Goal: Transaction & Acquisition: Book appointment/travel/reservation

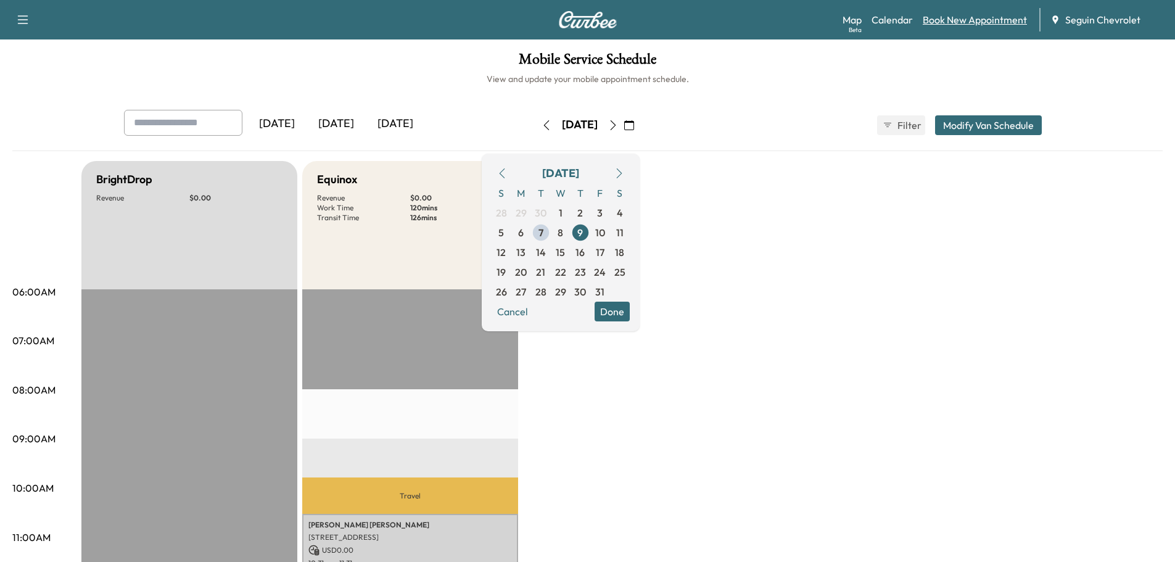
click at [964, 18] on link "Book New Appointment" at bounding box center [974, 19] width 104 height 15
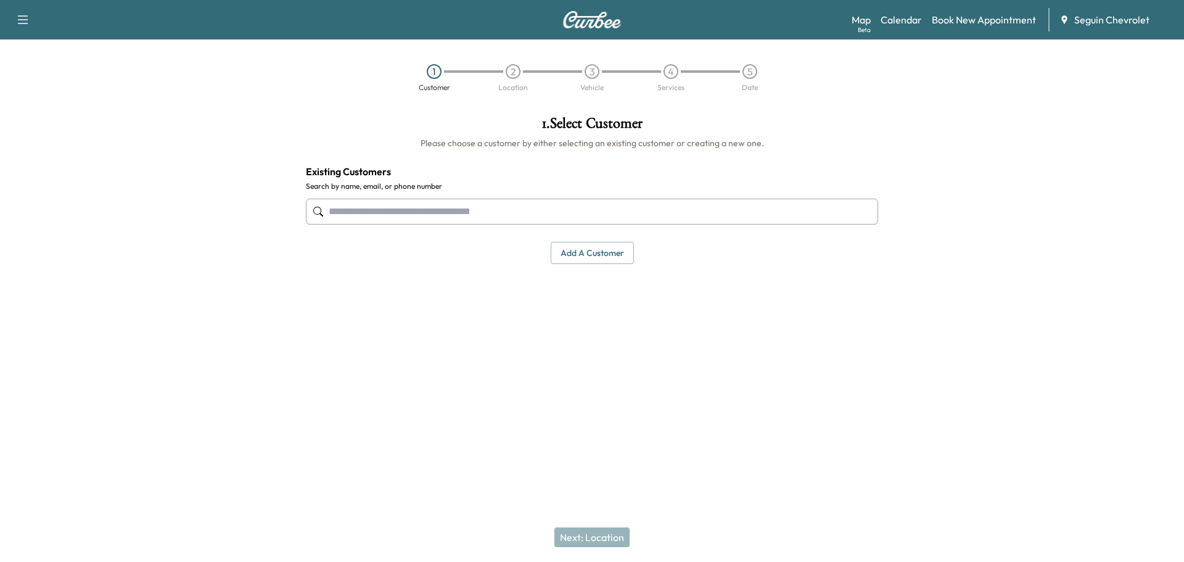
click at [385, 215] on input "text" at bounding box center [592, 212] width 572 height 26
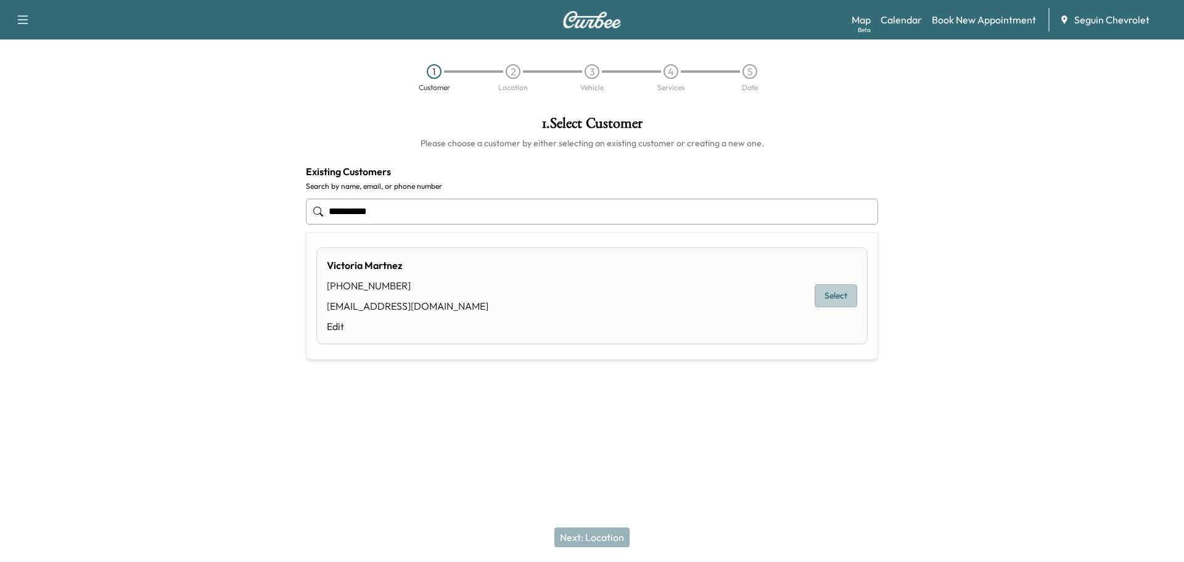
click at [839, 297] on button "Select" at bounding box center [836, 295] width 43 height 23
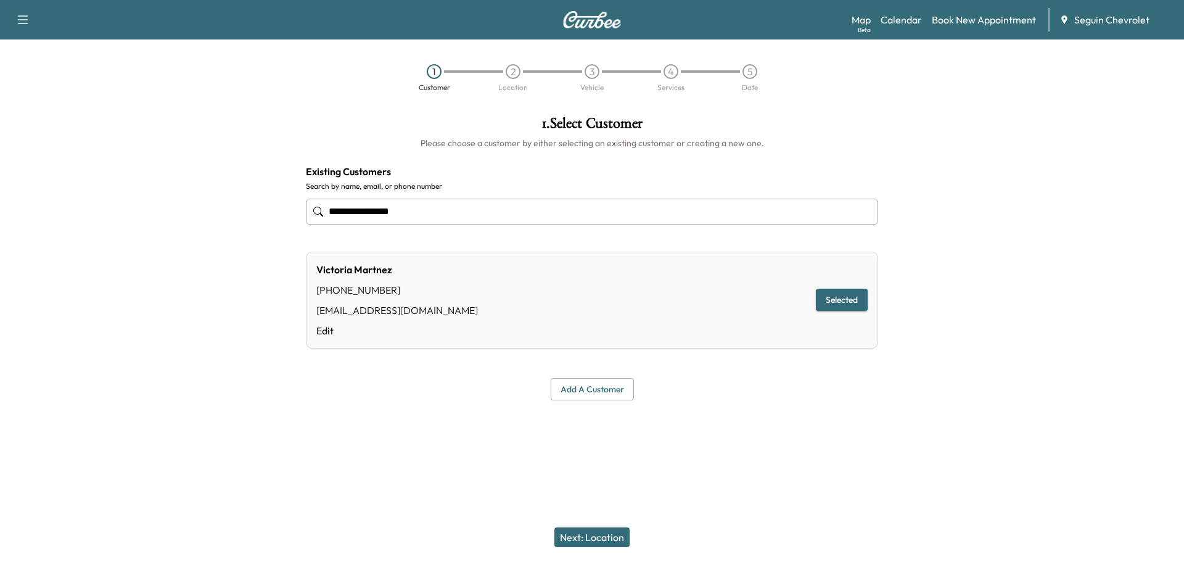
type input "**********"
click at [607, 536] on button "Next: Location" at bounding box center [591, 537] width 75 height 20
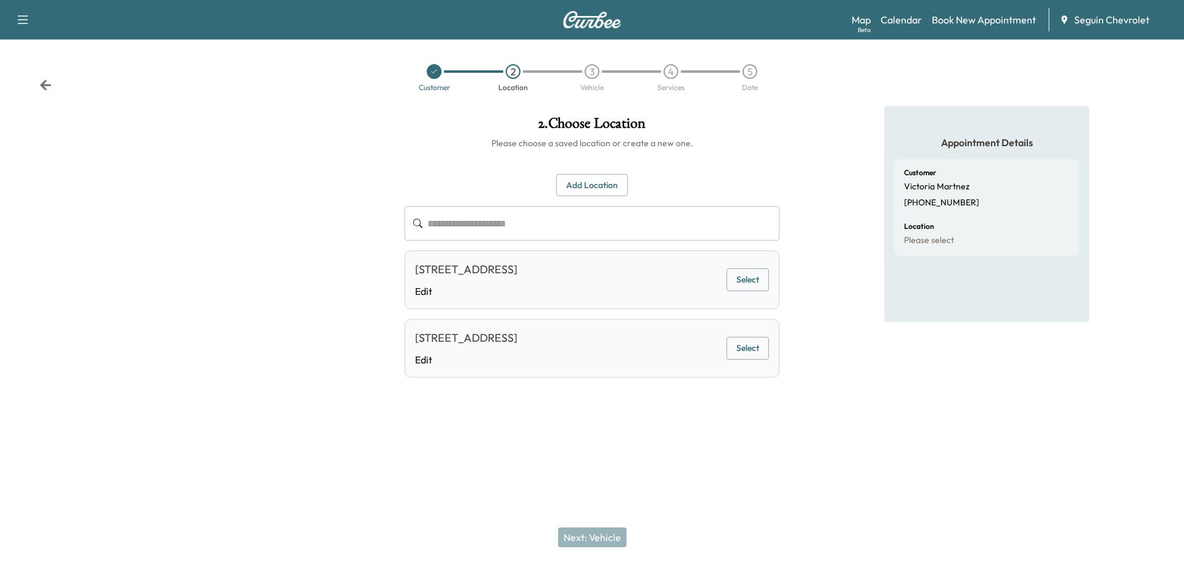
click at [590, 187] on button "Add Location" at bounding box center [592, 185] width 72 height 23
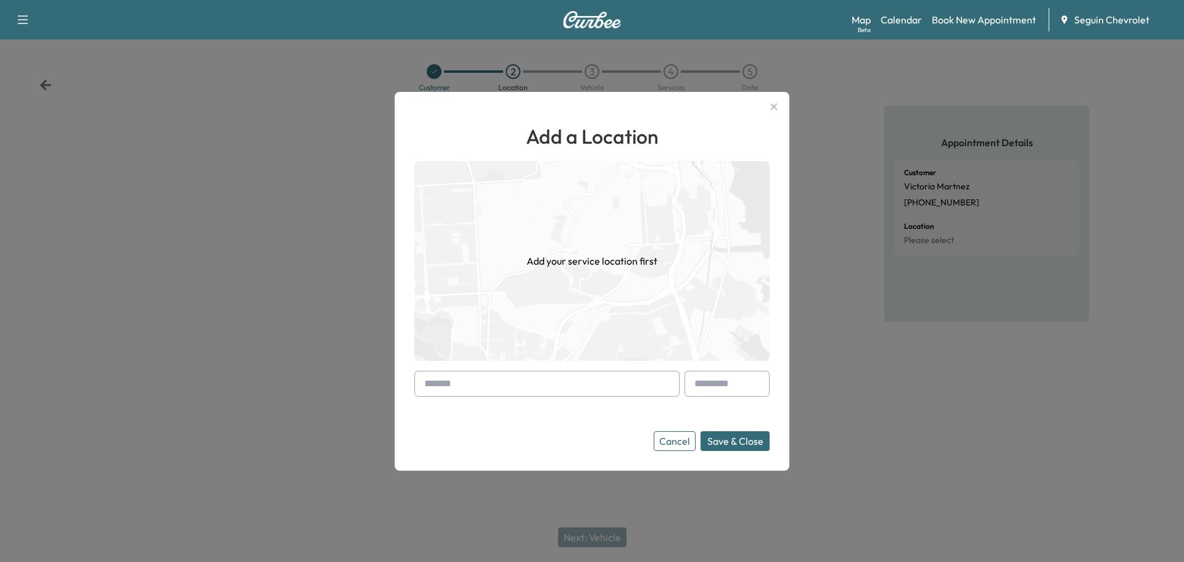
click at [503, 388] on input "text" at bounding box center [546, 384] width 265 height 26
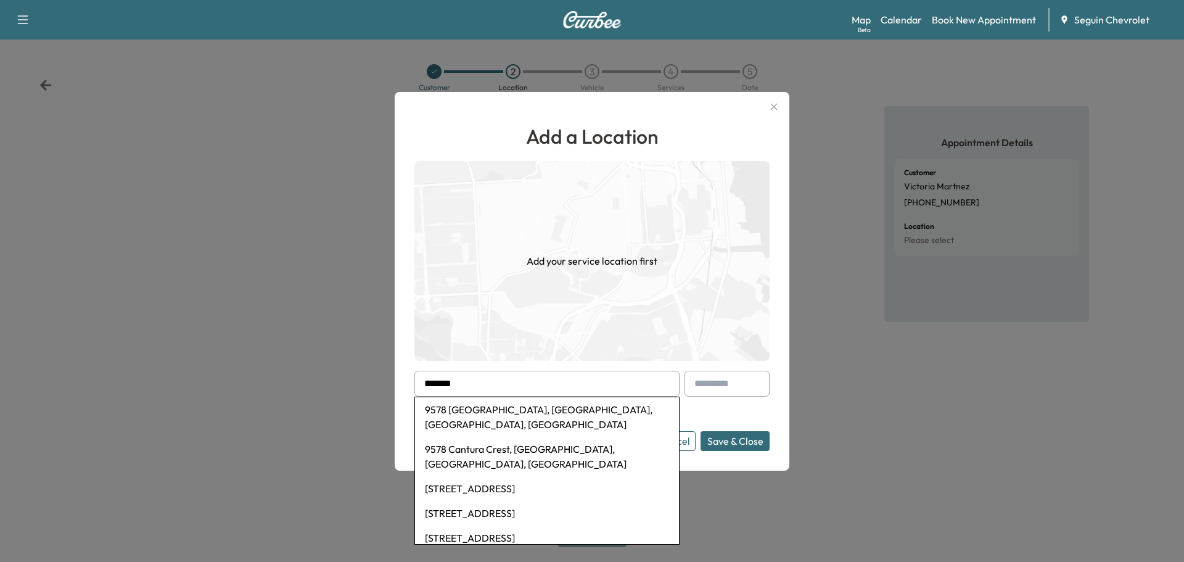
click at [519, 437] on li "9578 Cantura Crest, [GEOGRAPHIC_DATA], [GEOGRAPHIC_DATA], [GEOGRAPHIC_DATA]" at bounding box center [547, 456] width 264 height 39
type input "**********"
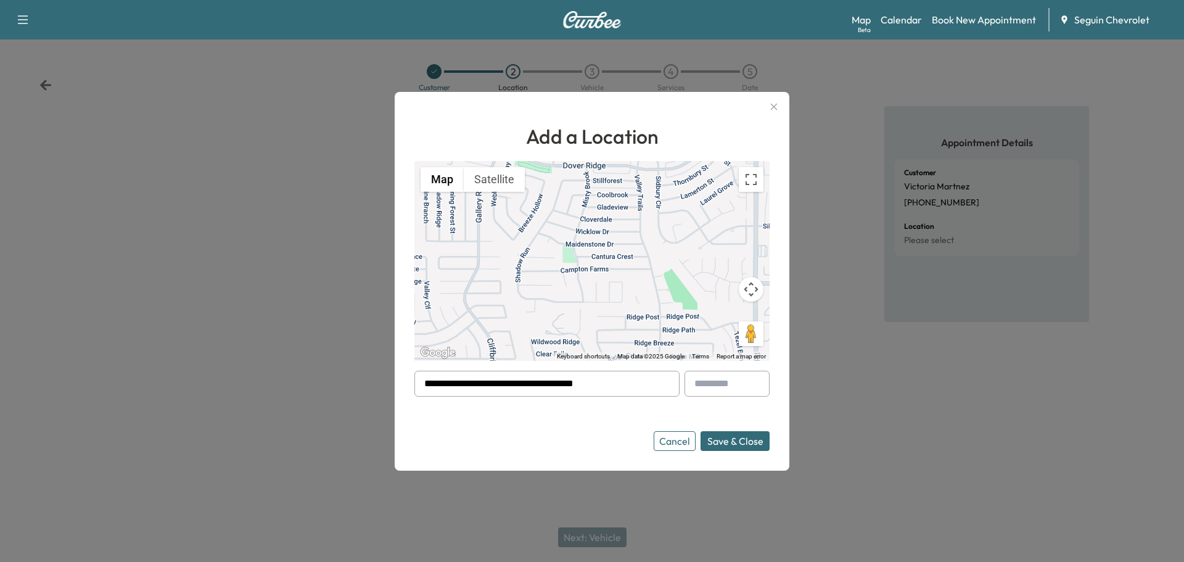
click at [735, 441] on button "Save & Close" at bounding box center [734, 441] width 69 height 20
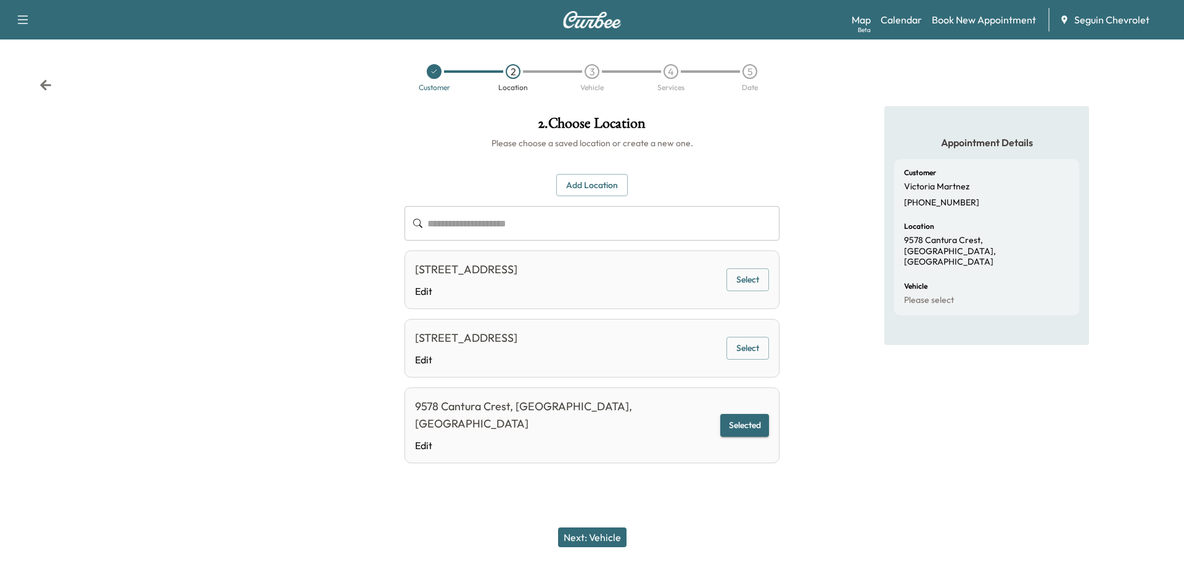
click at [611, 534] on button "Next: Vehicle" at bounding box center [592, 537] width 68 height 20
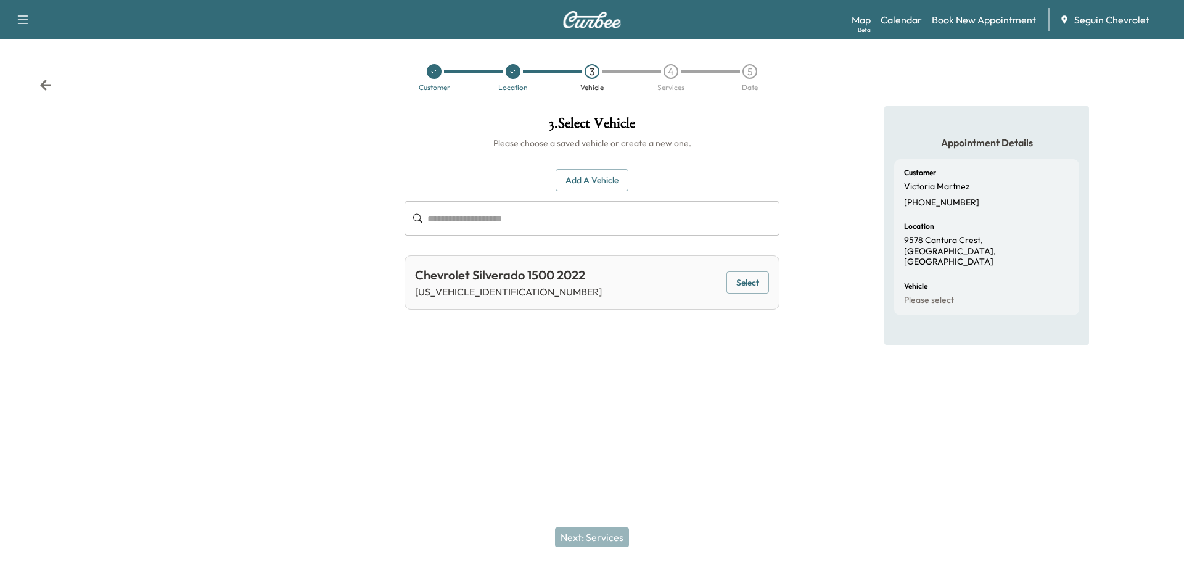
click at [744, 281] on button "Select" at bounding box center [747, 282] width 43 height 23
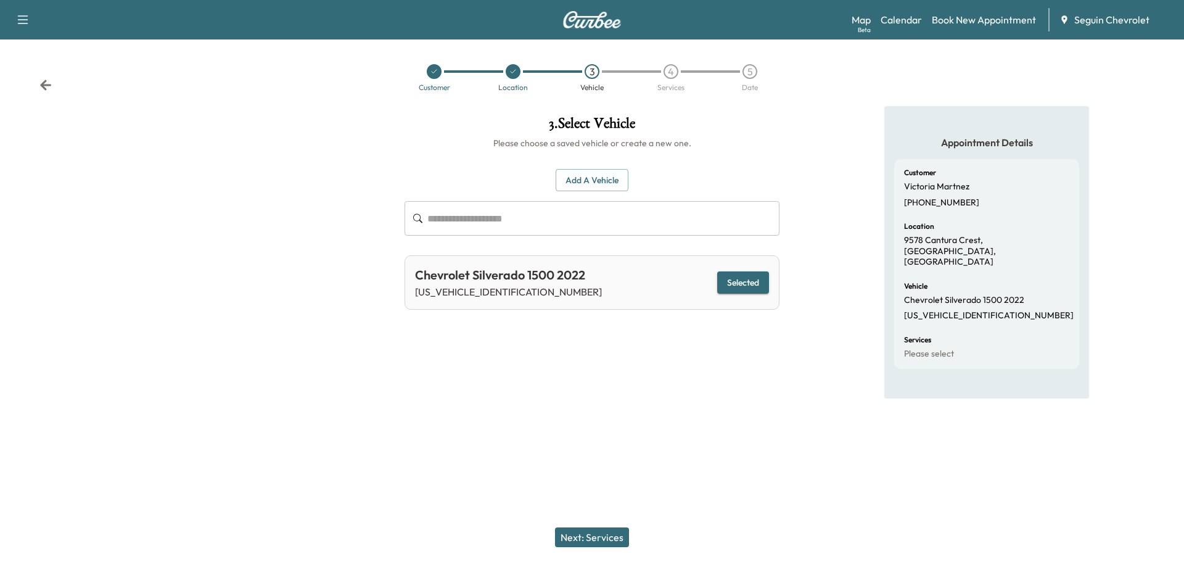
click at [604, 531] on button "Next: Services" at bounding box center [592, 537] width 74 height 20
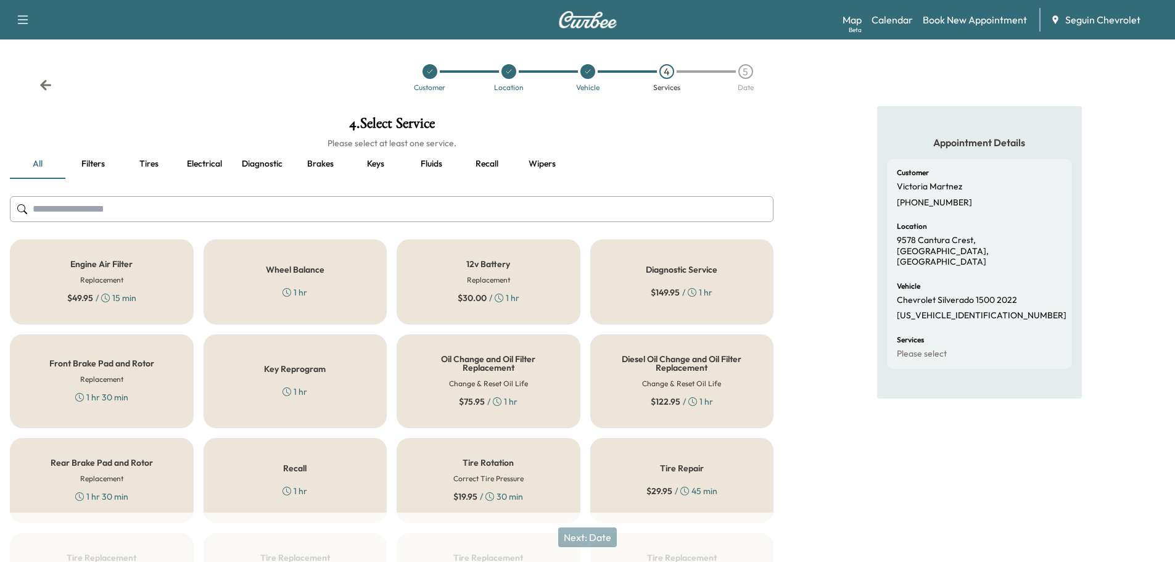
click at [342, 487] on div "Recall 1 hr" at bounding box center [295, 480] width 184 height 85
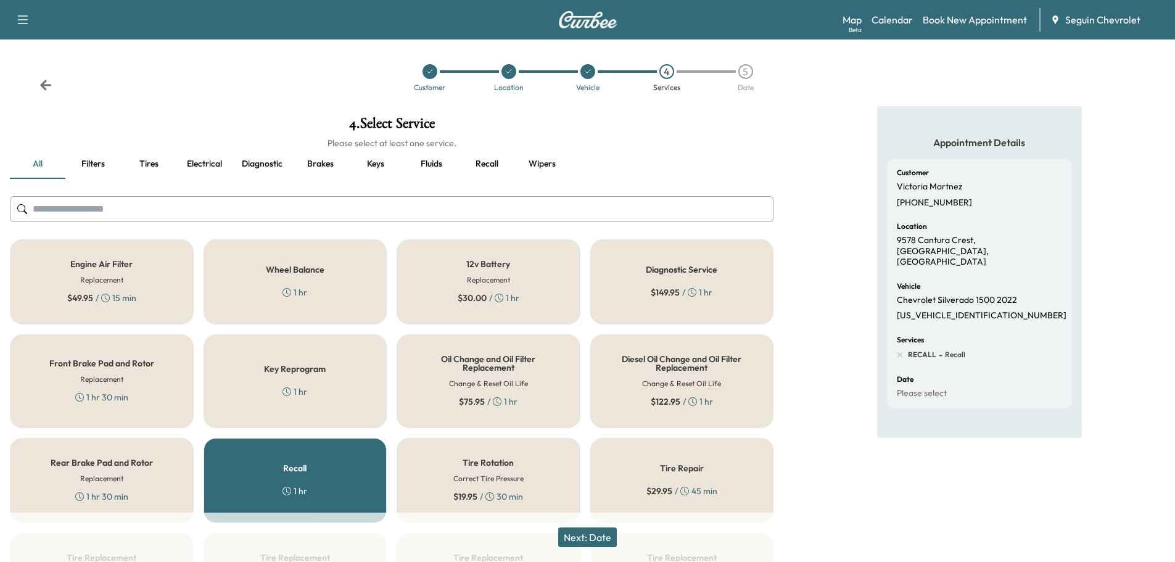
click at [605, 535] on button "Next: Date" at bounding box center [587, 537] width 59 height 20
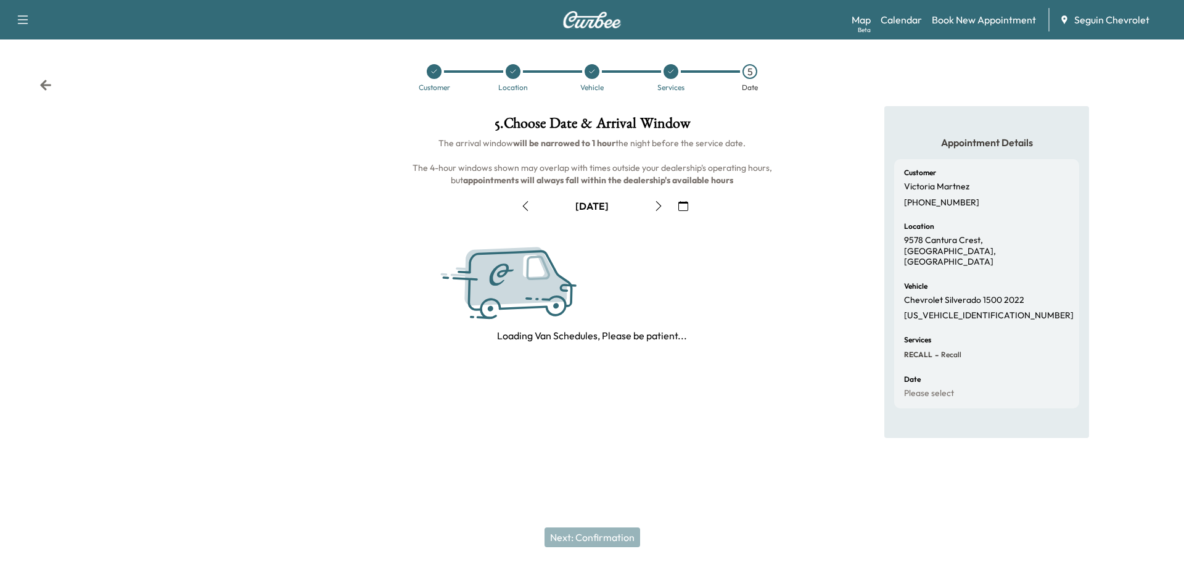
click at [687, 200] on button "button" at bounding box center [683, 206] width 21 height 20
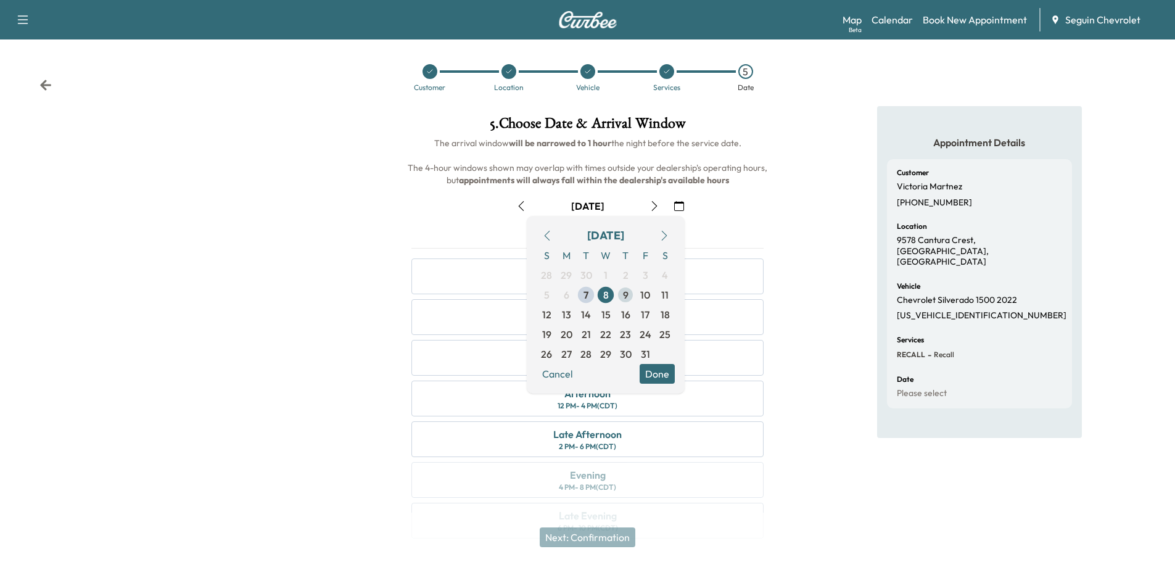
click at [624, 295] on span "9" at bounding box center [626, 294] width 6 height 15
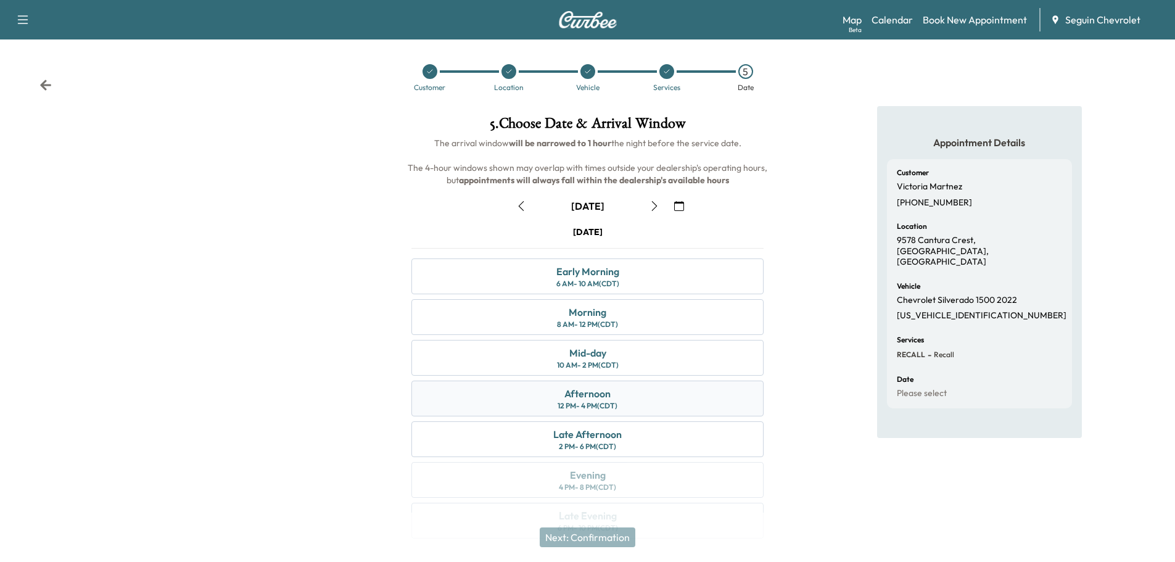
click at [570, 392] on div "Afternoon" at bounding box center [587, 393] width 46 height 15
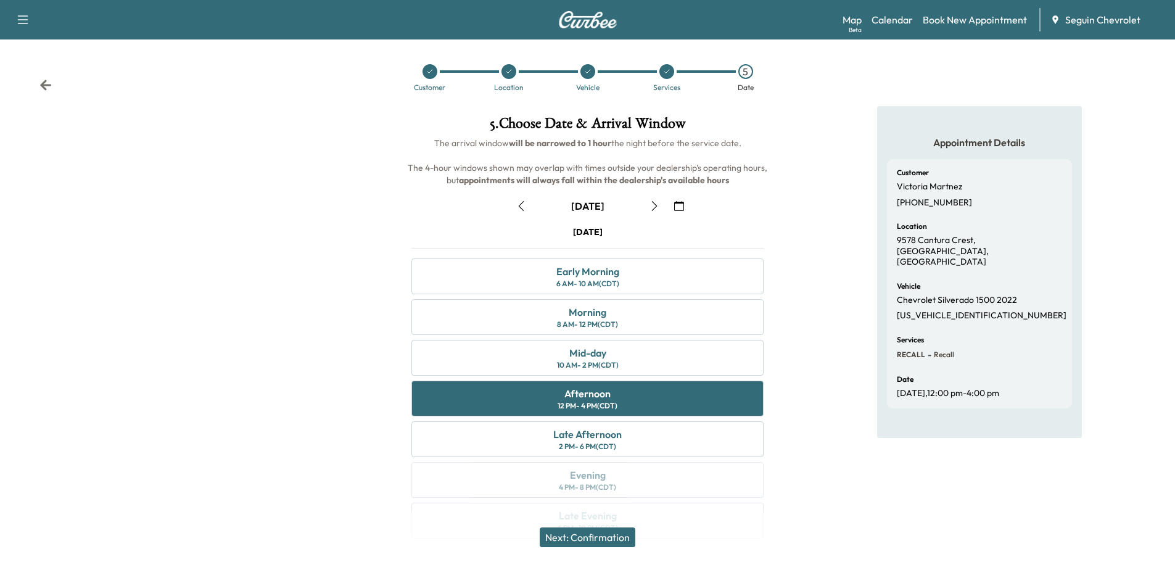
click at [610, 538] on button "Next: Confirmation" at bounding box center [588, 537] width 96 height 20
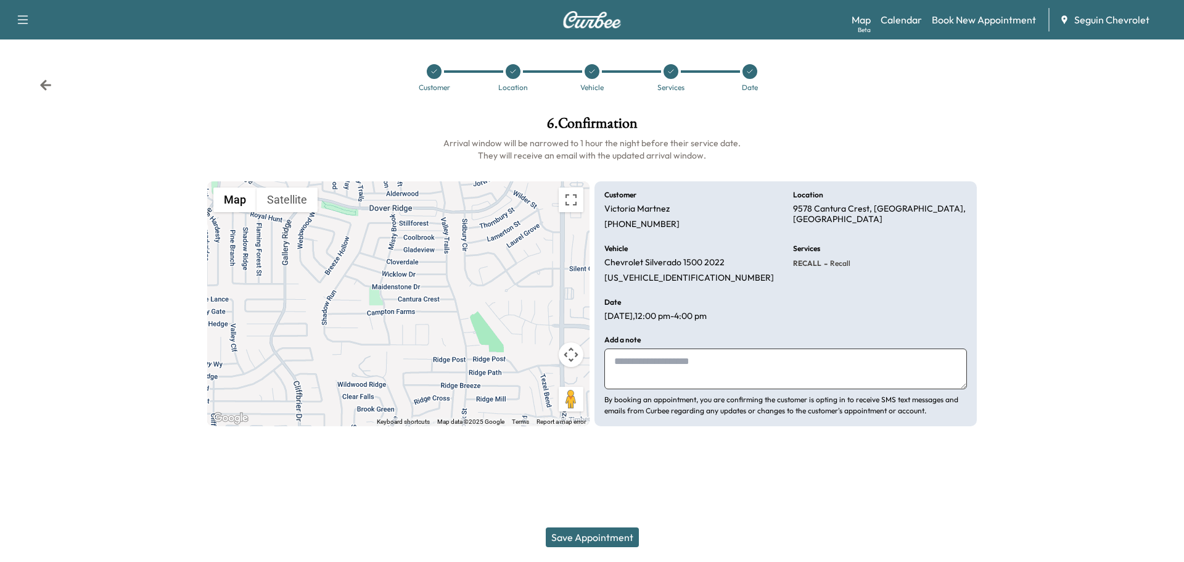
click at [652, 369] on textarea at bounding box center [785, 368] width 363 height 41
click at [629, 364] on textarea at bounding box center [785, 368] width 363 height 41
type textarea "**********"
click at [610, 536] on button "Save Appointment" at bounding box center [592, 537] width 93 height 20
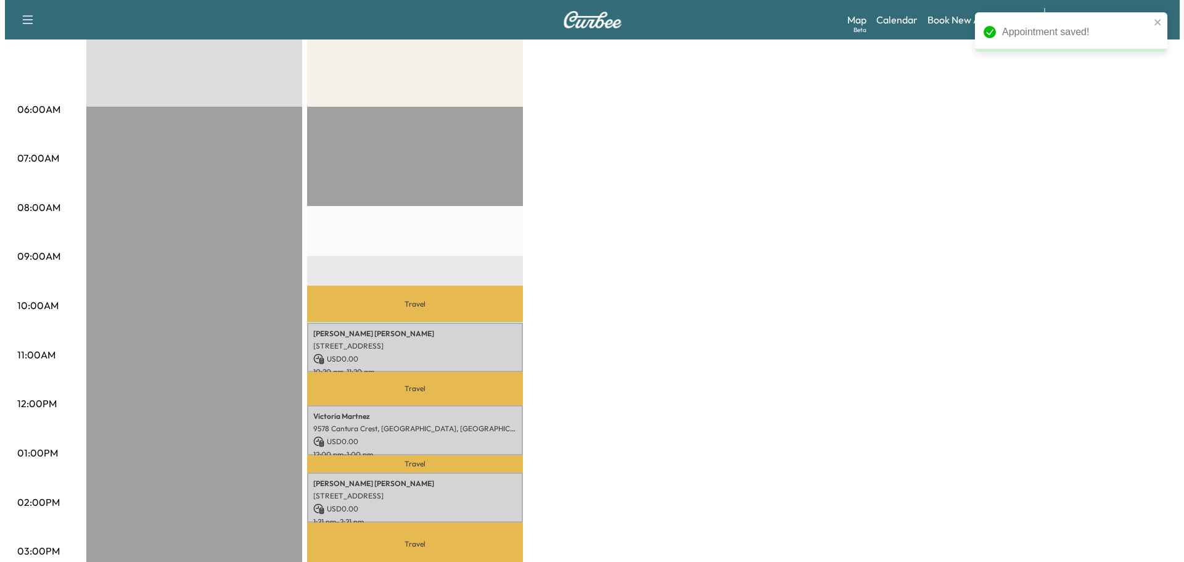
scroll to position [247, 0]
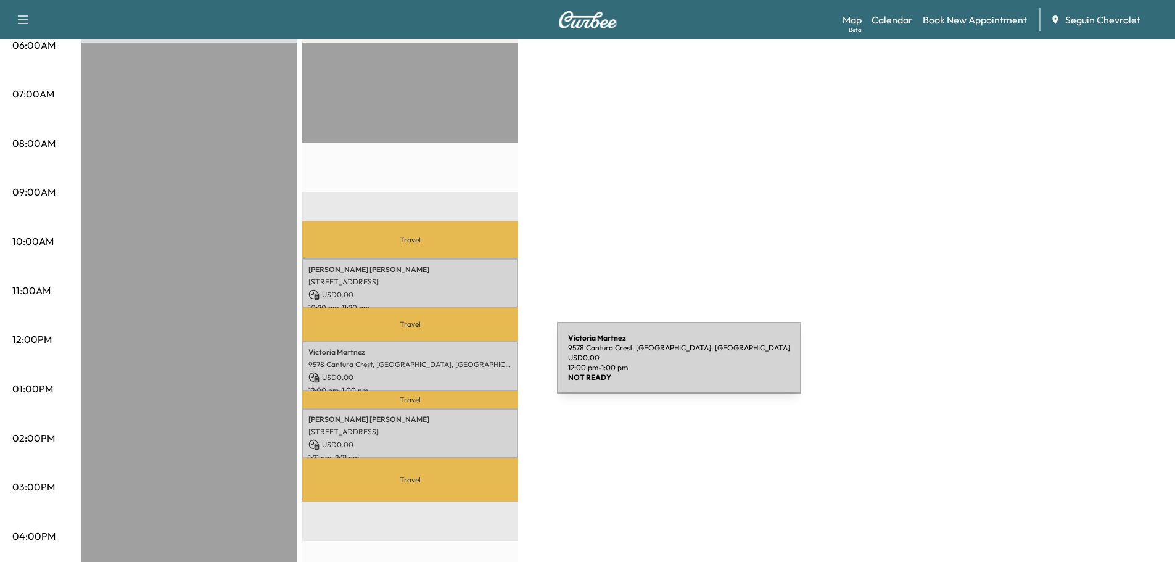
click at [464, 365] on p "9578 Cantura Crest, [GEOGRAPHIC_DATA], [GEOGRAPHIC_DATA]" at bounding box center [409, 364] width 203 height 10
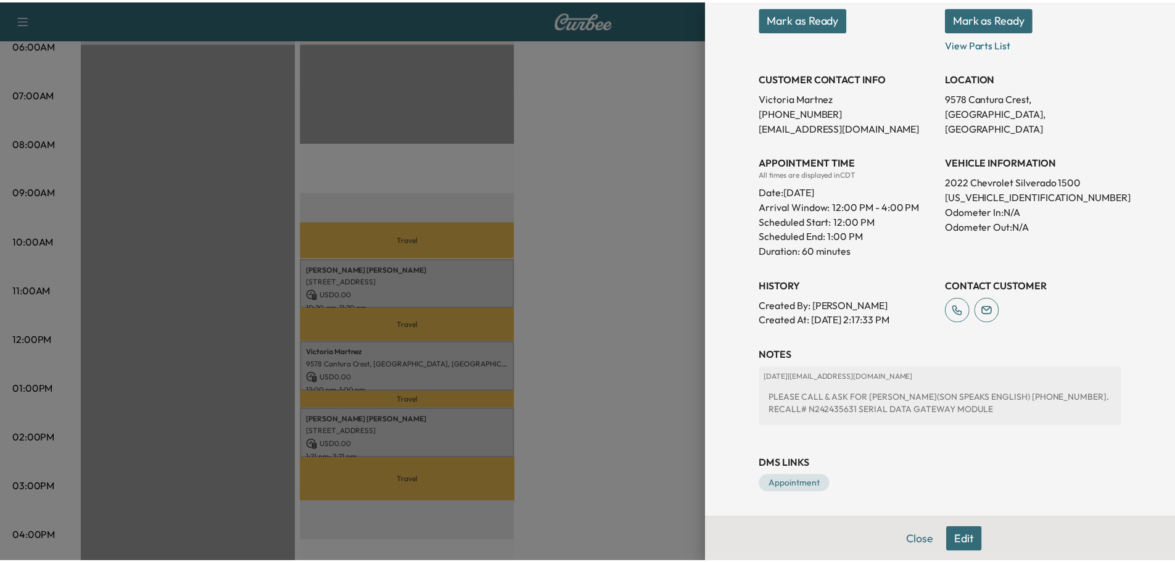
scroll to position [198, 0]
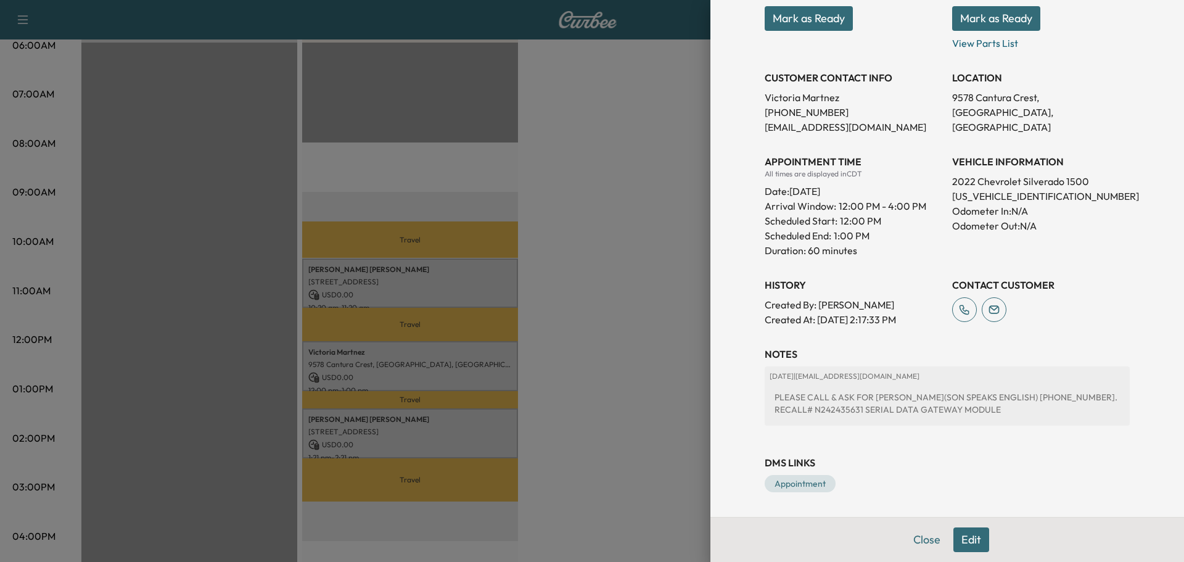
click at [563, 176] on div at bounding box center [592, 281] width 1184 height 562
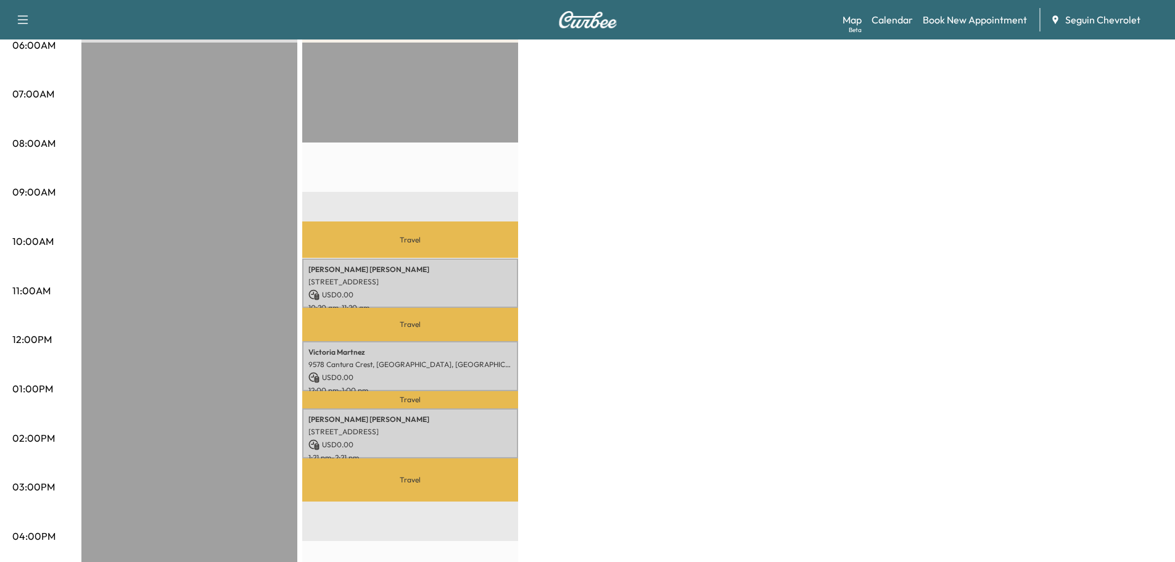
scroll to position [0, 0]
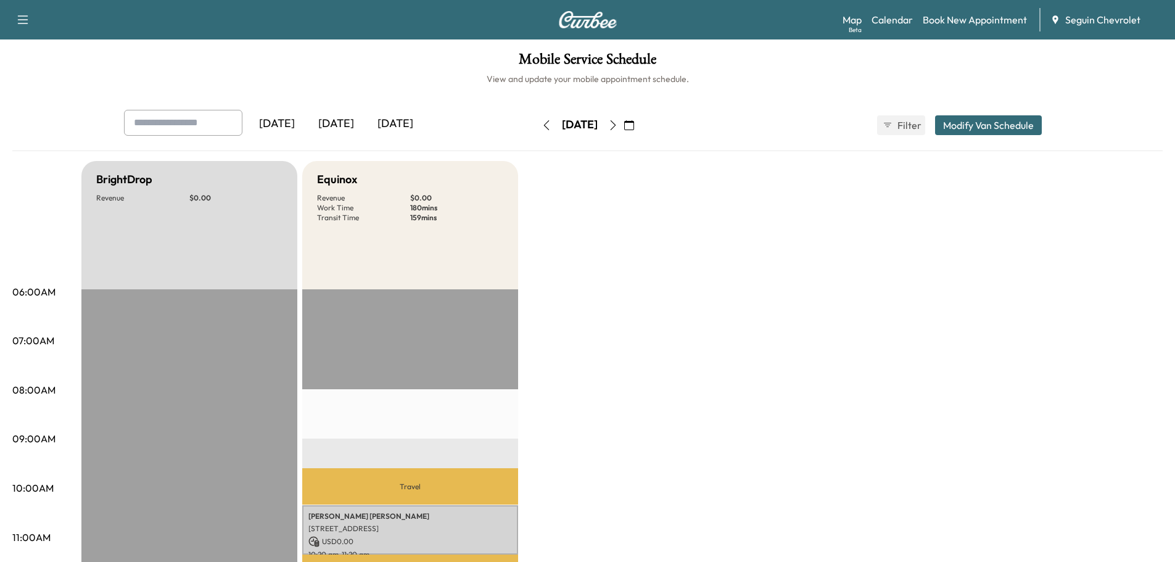
click at [634, 126] on icon "button" at bounding box center [629, 125] width 10 height 10
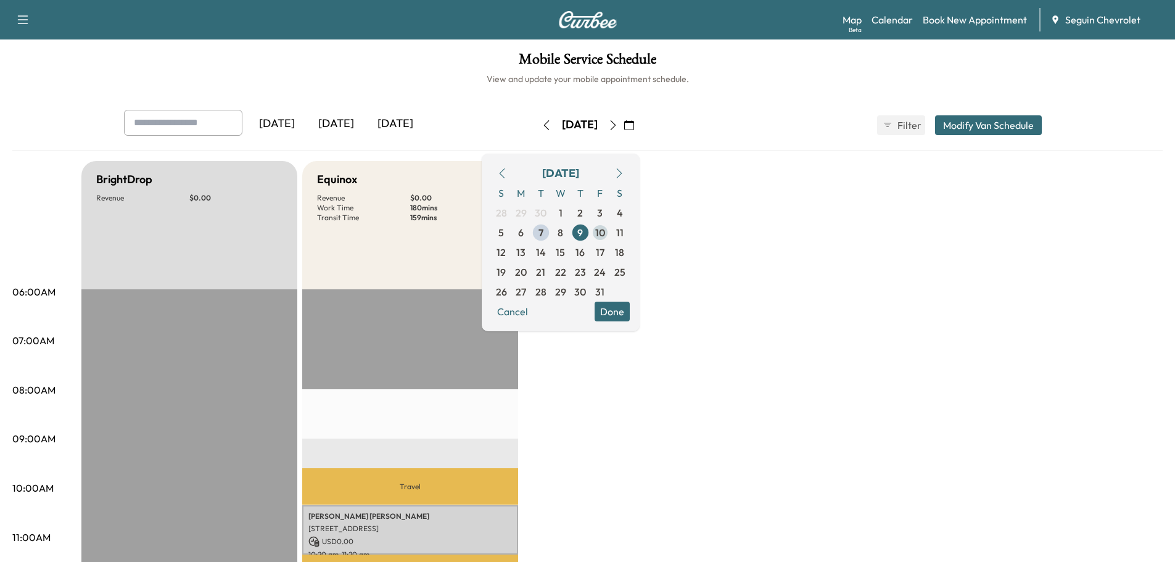
click at [610, 232] on span "10" at bounding box center [600, 233] width 20 height 20
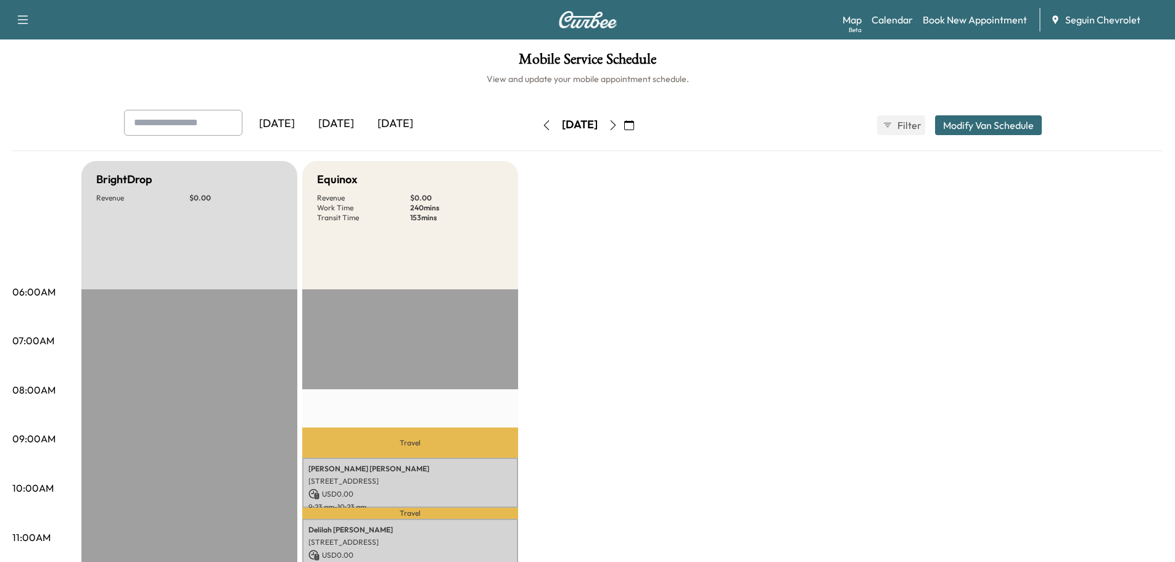
click at [634, 123] on icon "button" at bounding box center [629, 125] width 10 height 10
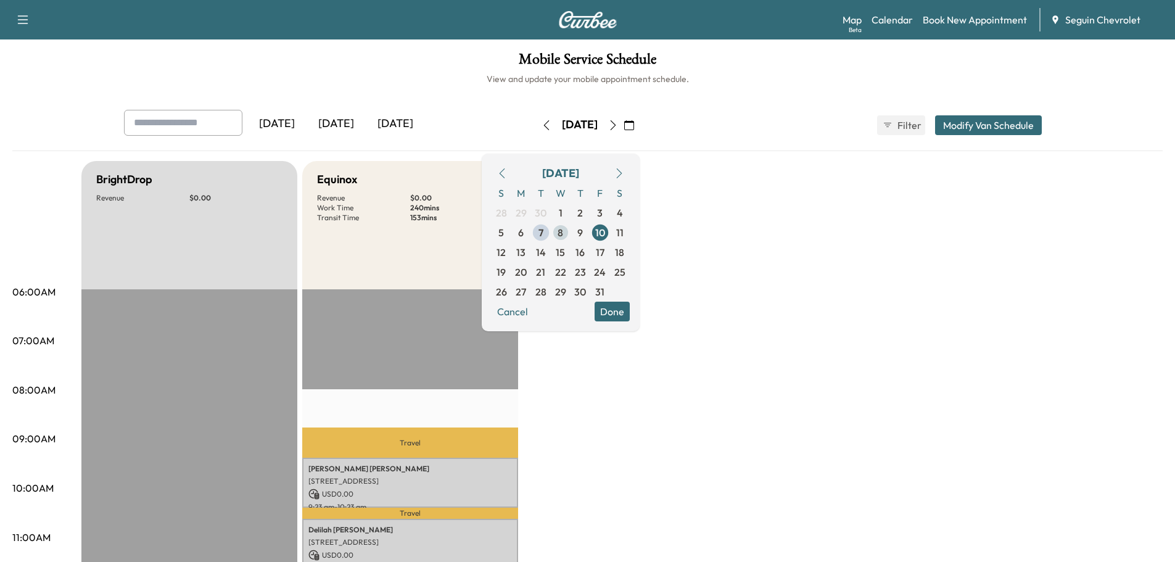
click at [570, 232] on span "8" at bounding box center [561, 233] width 20 height 20
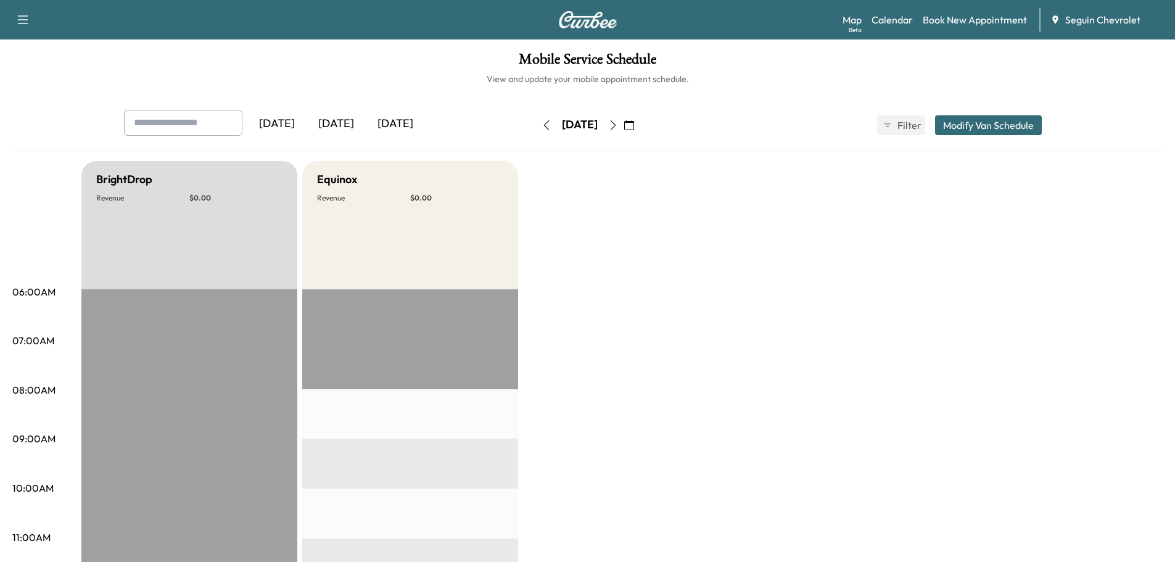
click at [634, 121] on icon "button" at bounding box center [629, 125] width 10 height 10
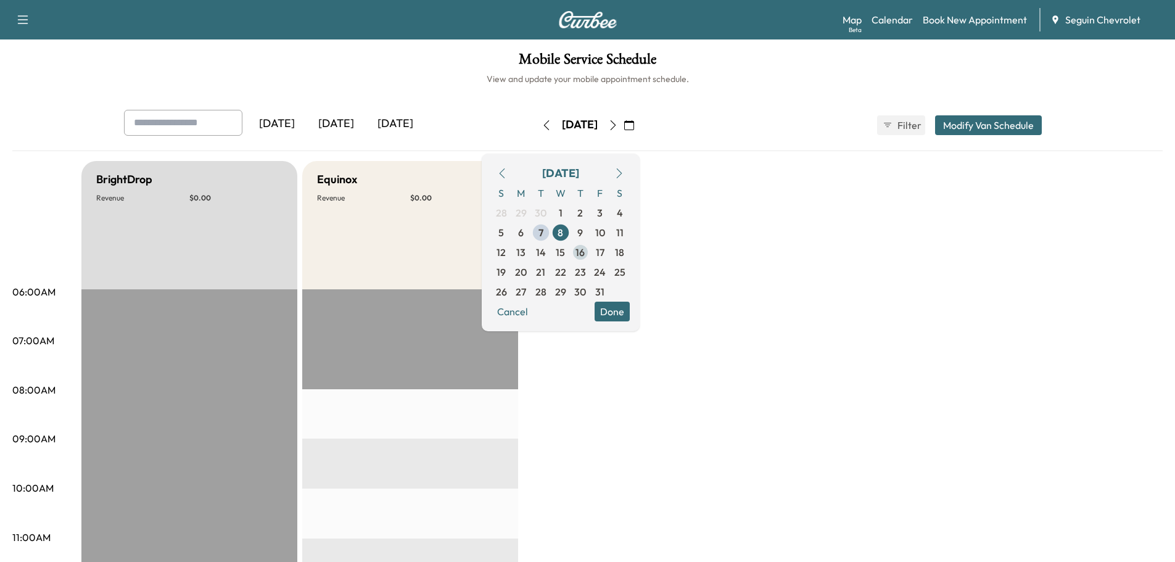
click at [585, 252] on span "16" at bounding box center [579, 252] width 9 height 15
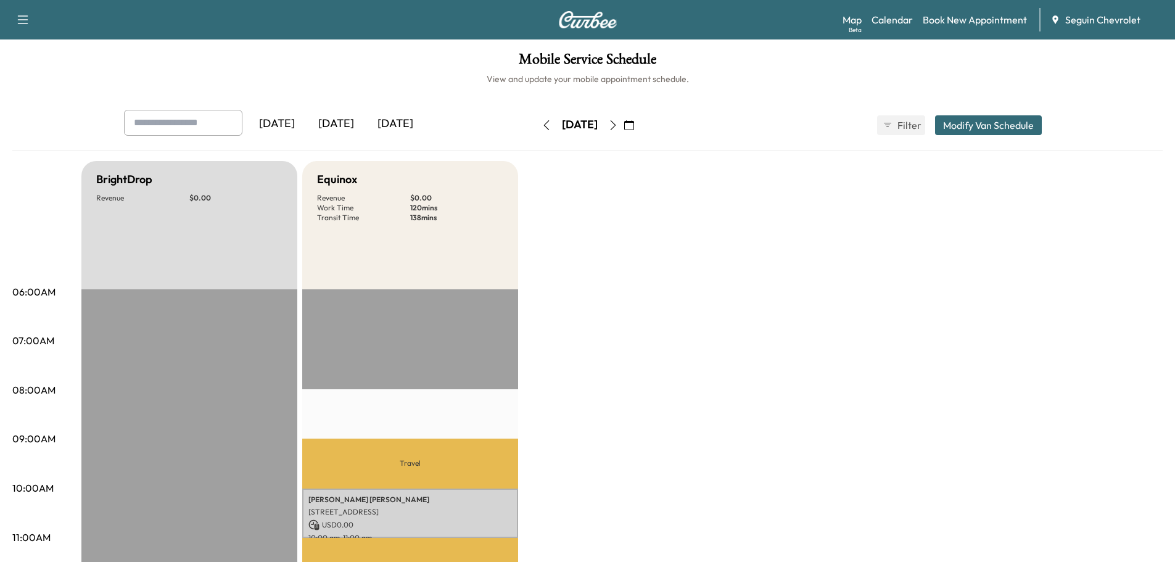
click at [634, 125] on icon "button" at bounding box center [629, 125] width 10 height 10
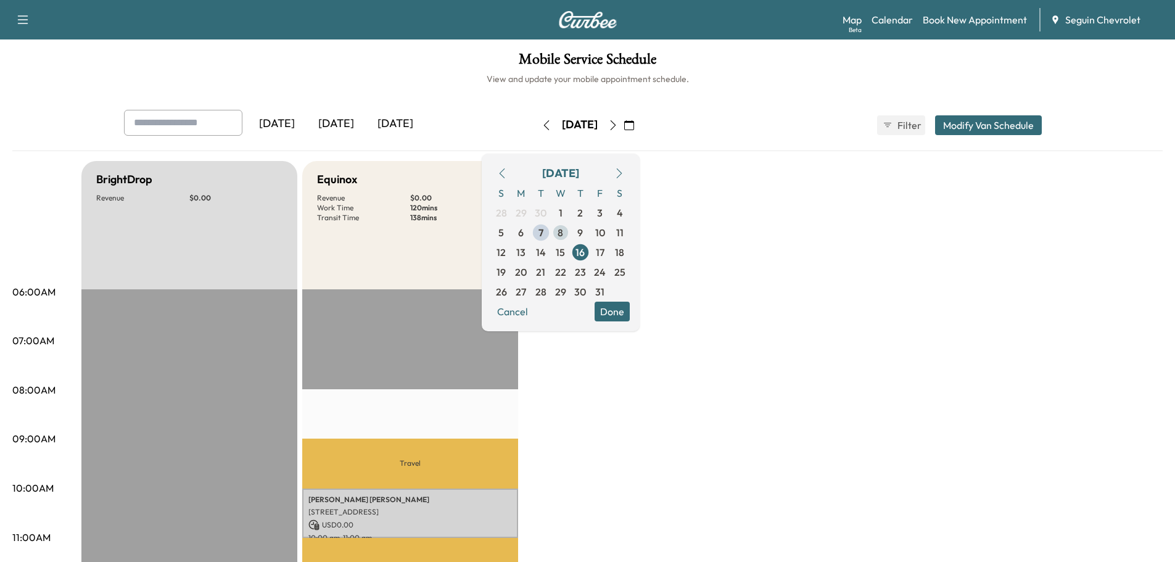
click at [563, 231] on span "8" at bounding box center [560, 232] width 6 height 15
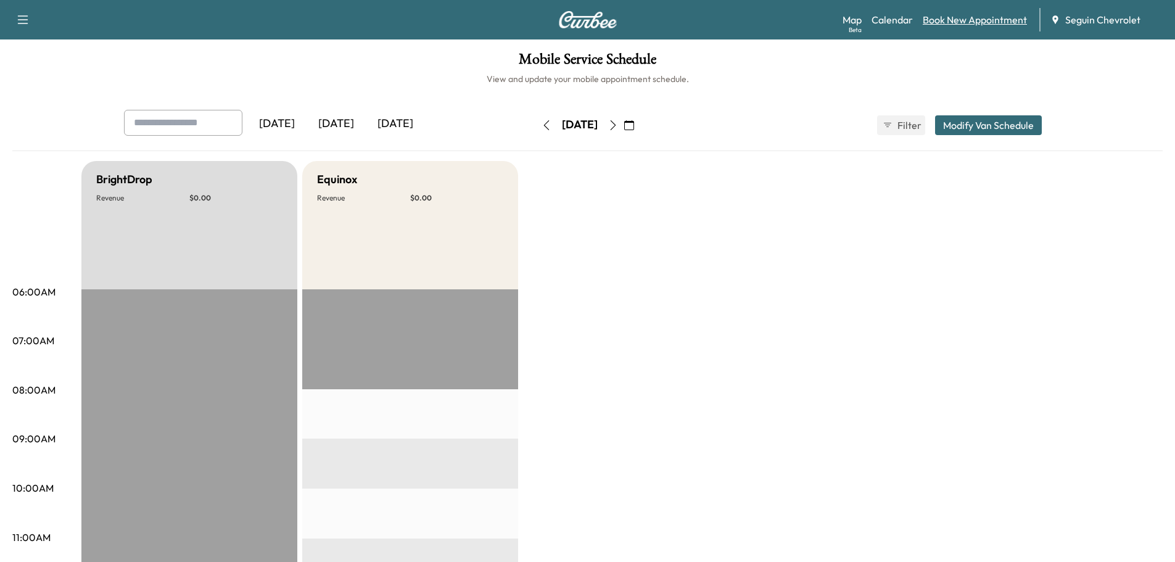
click at [956, 17] on link "Book New Appointment" at bounding box center [974, 19] width 104 height 15
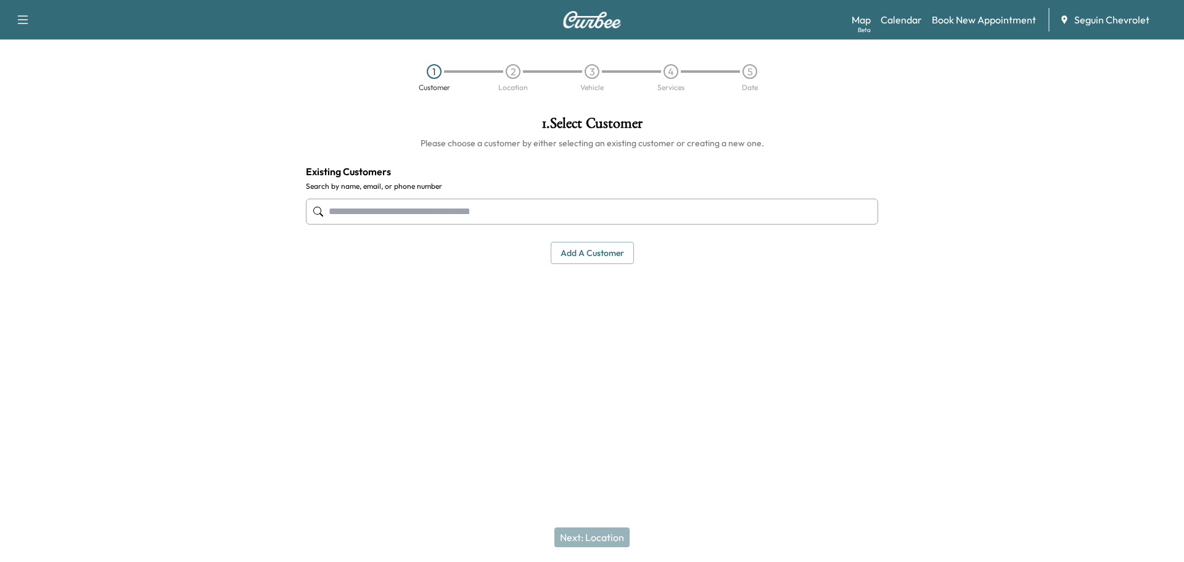
click at [434, 215] on input "text" at bounding box center [592, 212] width 572 height 26
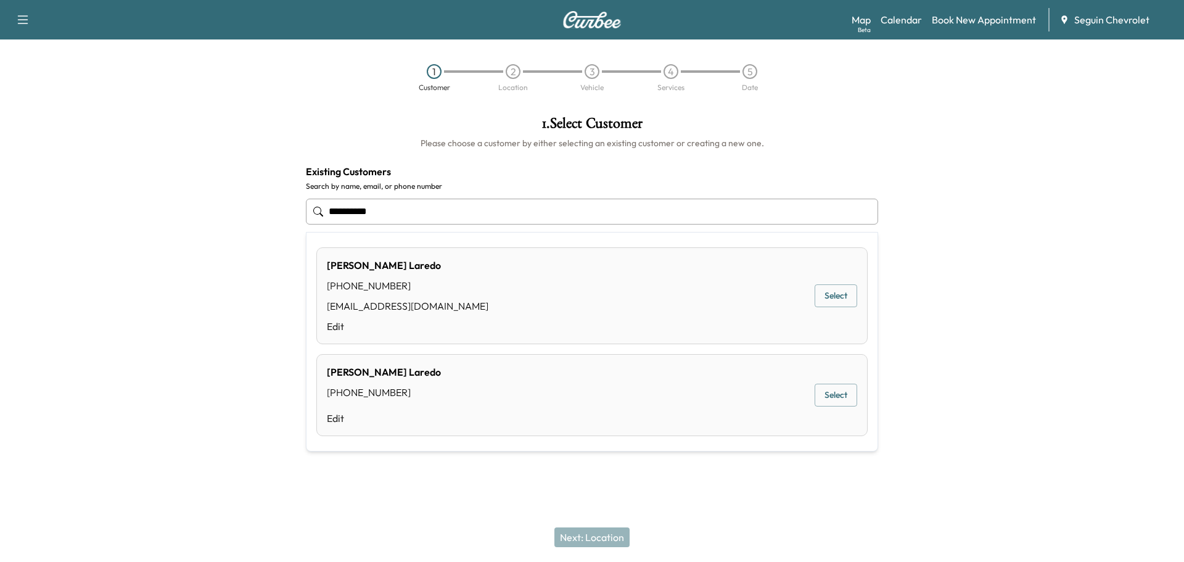
click at [834, 293] on button "Select" at bounding box center [836, 295] width 43 height 23
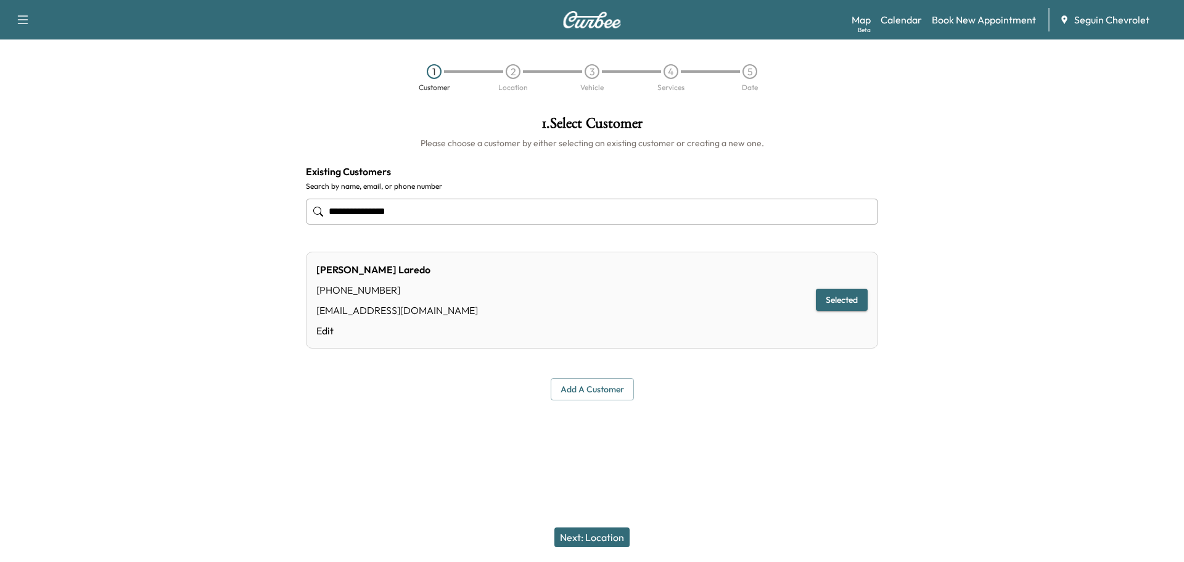
type input "**********"
click at [609, 538] on button "Next: Location" at bounding box center [591, 537] width 75 height 20
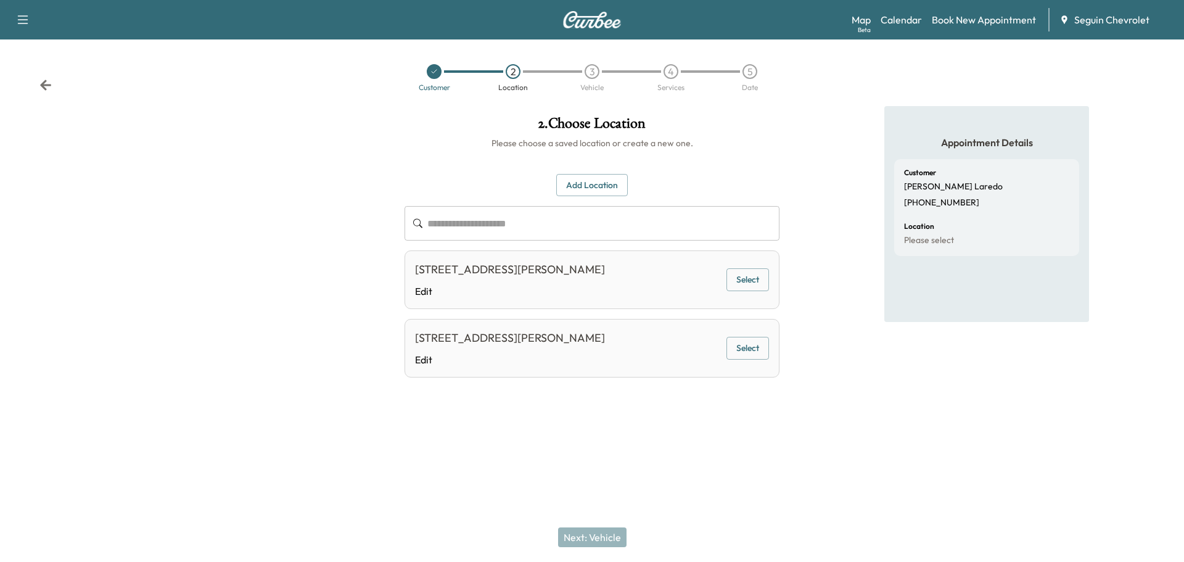
click at [610, 169] on div "**********" at bounding box center [592, 259] width 395 height 306
click at [605, 183] on button "Add Location" at bounding box center [592, 185] width 72 height 23
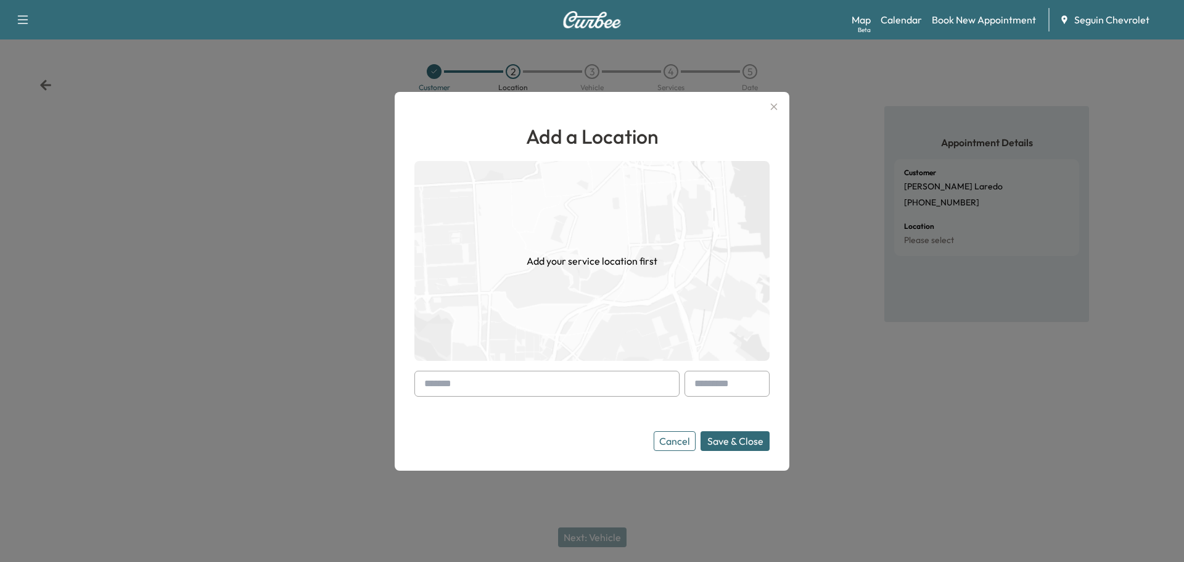
click at [472, 381] on input "text" at bounding box center [546, 384] width 265 height 26
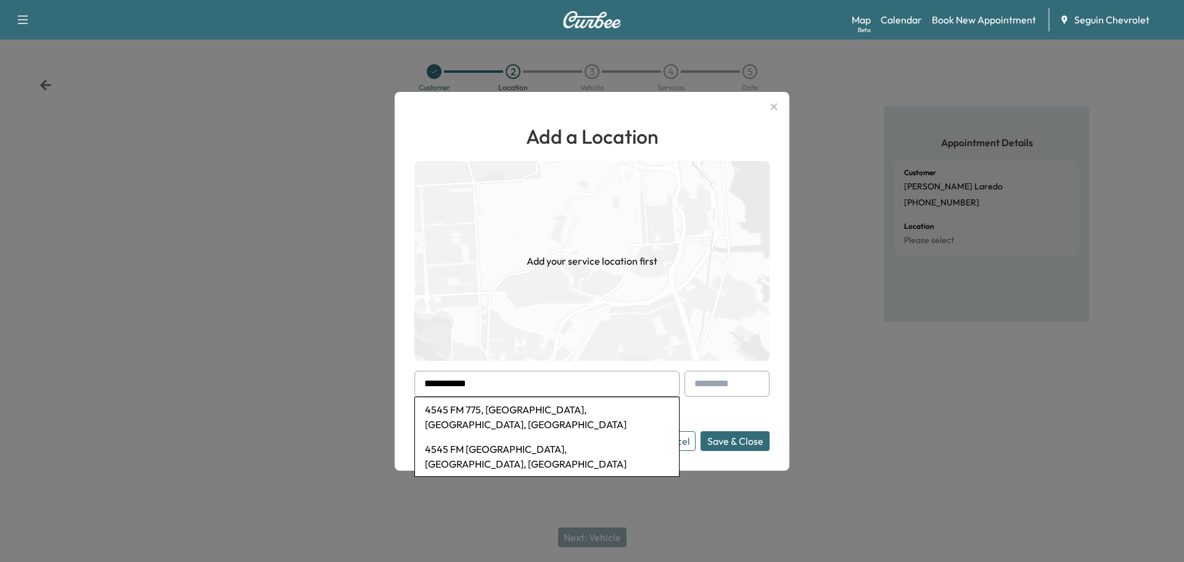
click at [541, 409] on li "4545 FM 775, [GEOGRAPHIC_DATA], [GEOGRAPHIC_DATA], [GEOGRAPHIC_DATA]" at bounding box center [547, 416] width 264 height 39
type input "**********"
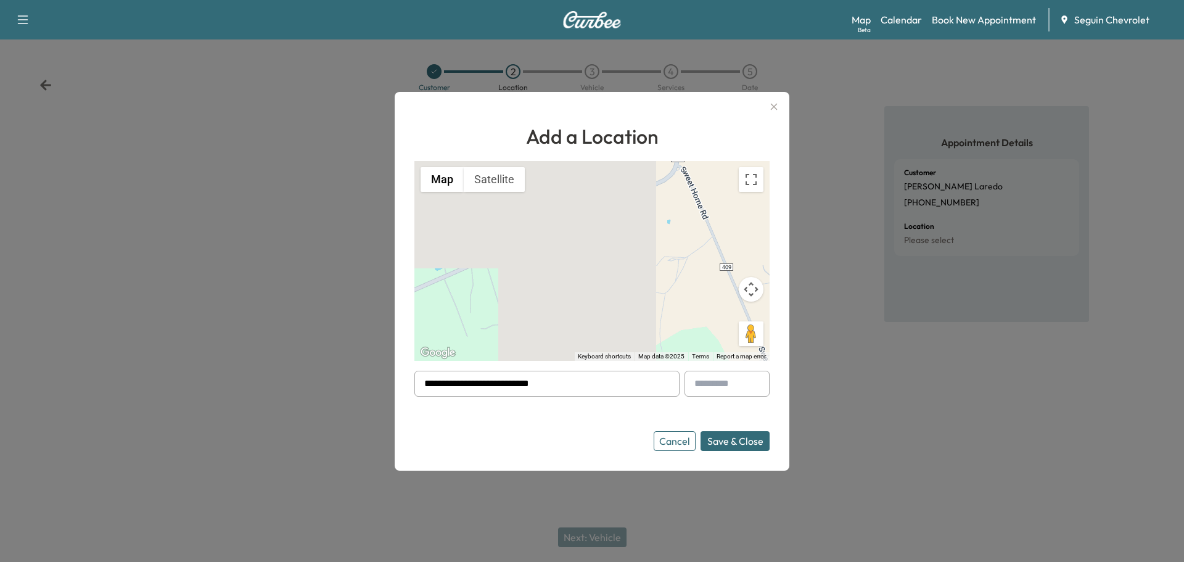
click at [747, 440] on button "Save & Close" at bounding box center [734, 441] width 69 height 20
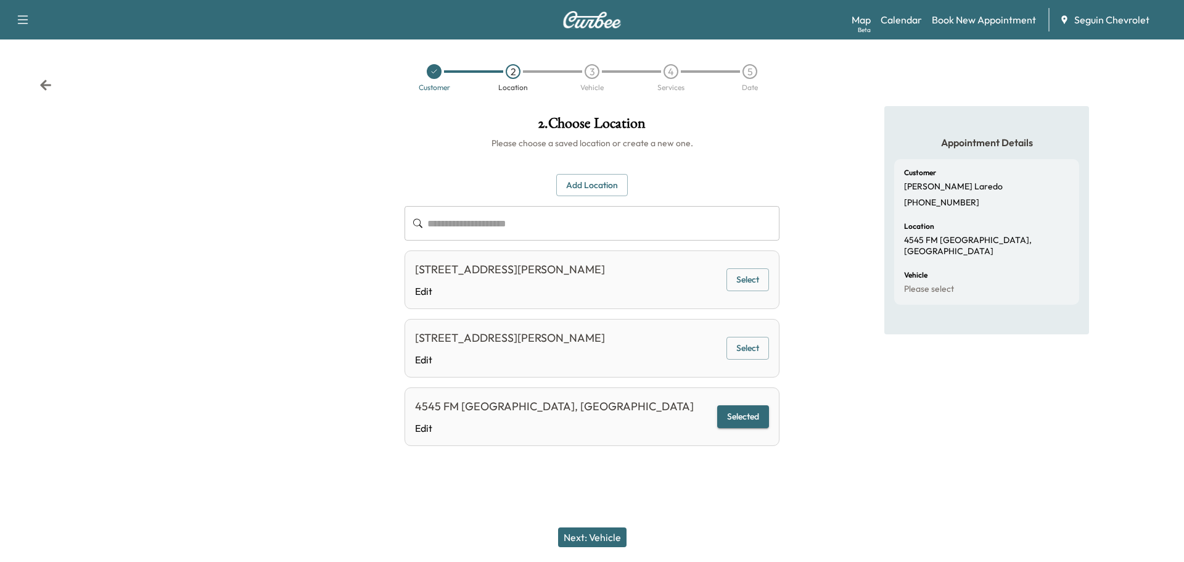
click at [599, 530] on button "Next: Vehicle" at bounding box center [592, 537] width 68 height 20
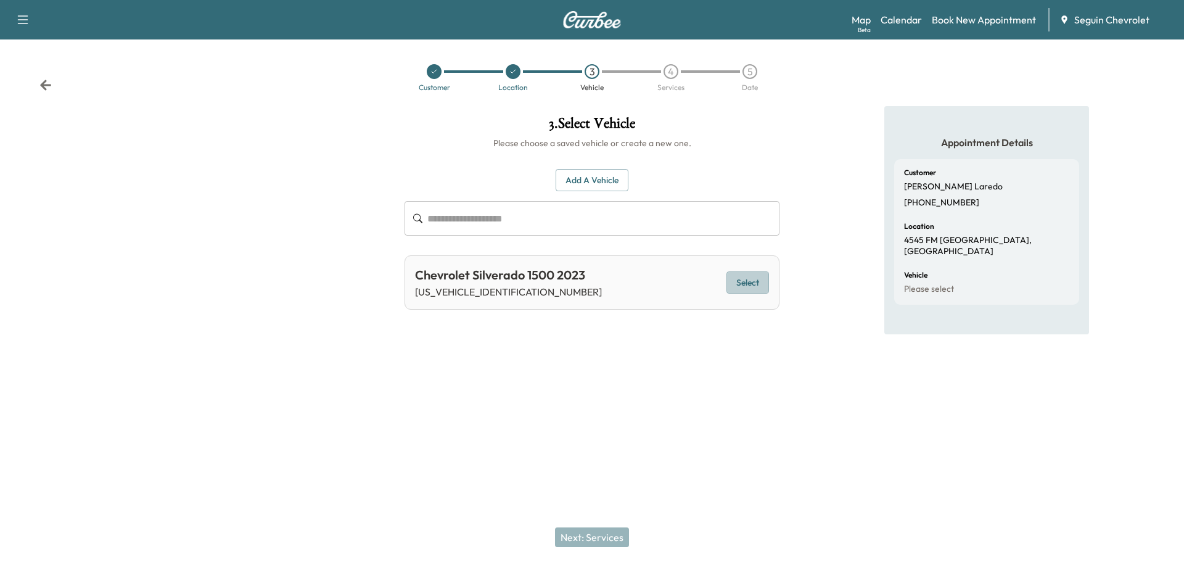
click at [753, 278] on button "Select" at bounding box center [747, 282] width 43 height 23
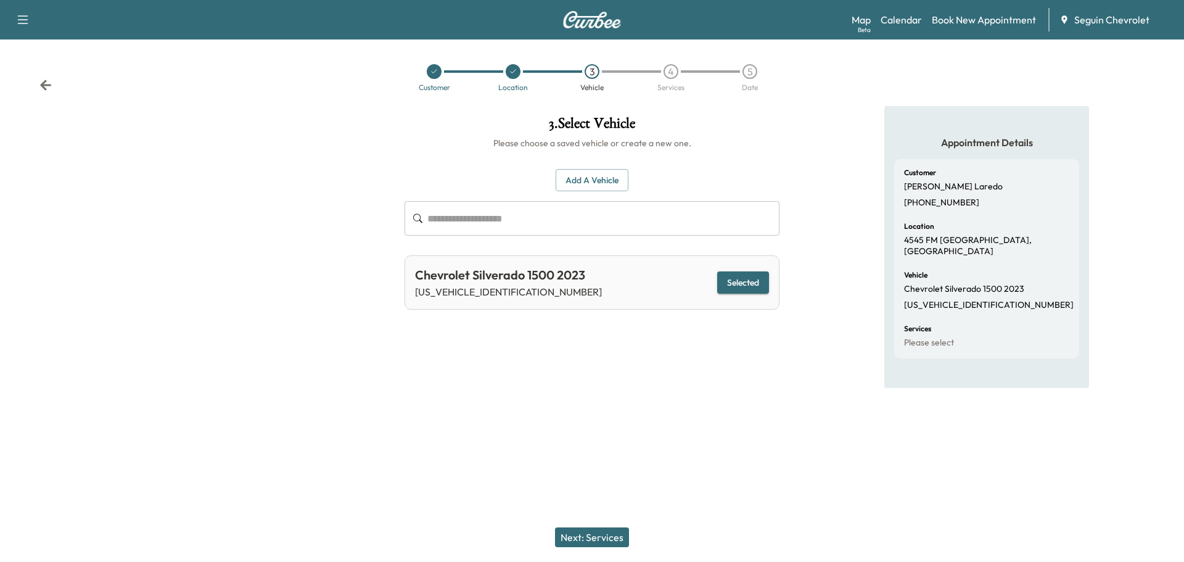
click at [601, 533] on button "Next: Services" at bounding box center [592, 537] width 74 height 20
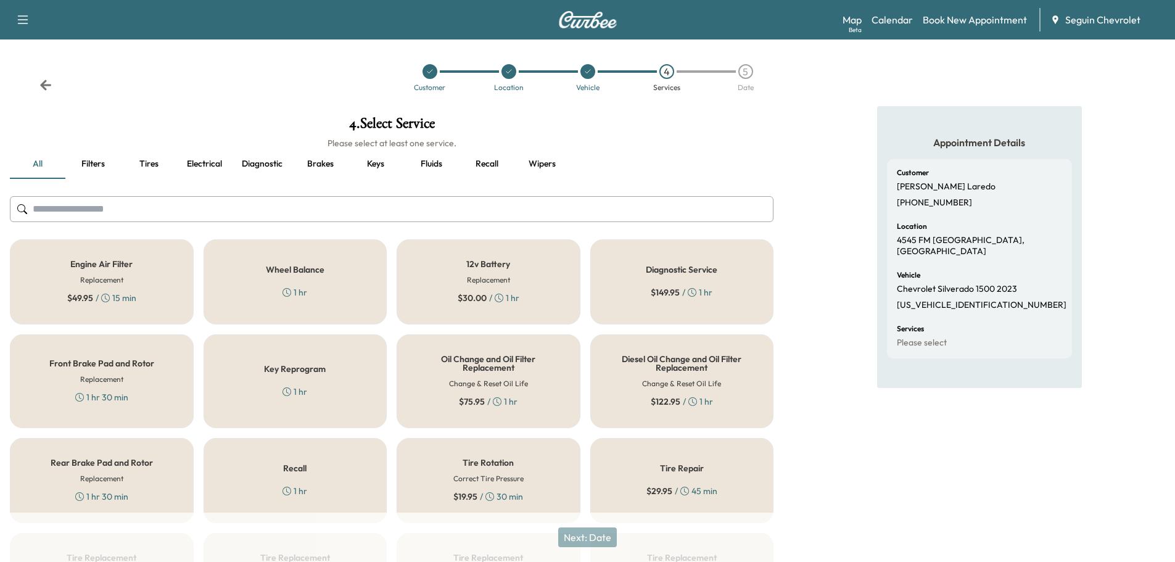
click at [298, 464] on h5 "Recall" at bounding box center [294, 468] width 23 height 9
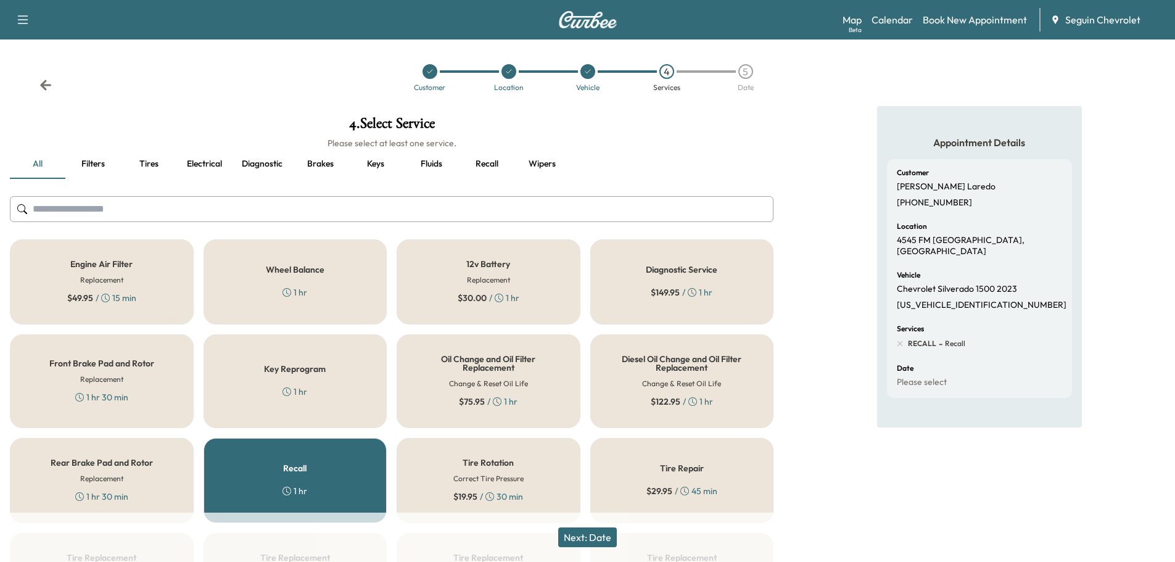
click at [591, 537] on button "Next: Date" at bounding box center [587, 537] width 59 height 20
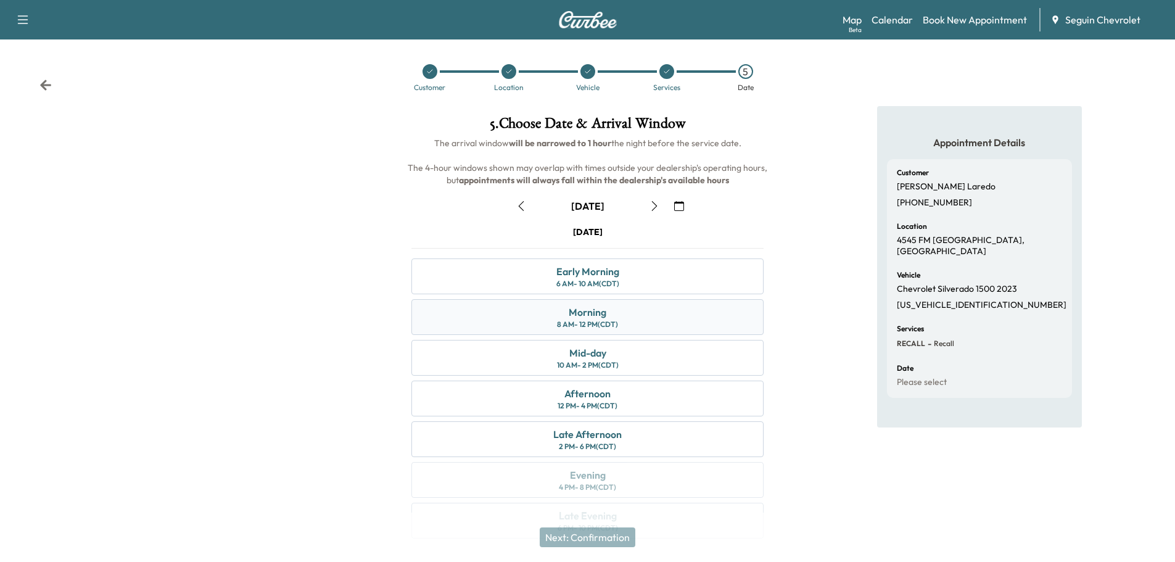
click at [615, 313] on div "Morning 8 AM - 12 PM (CDT)" at bounding box center [587, 317] width 352 height 36
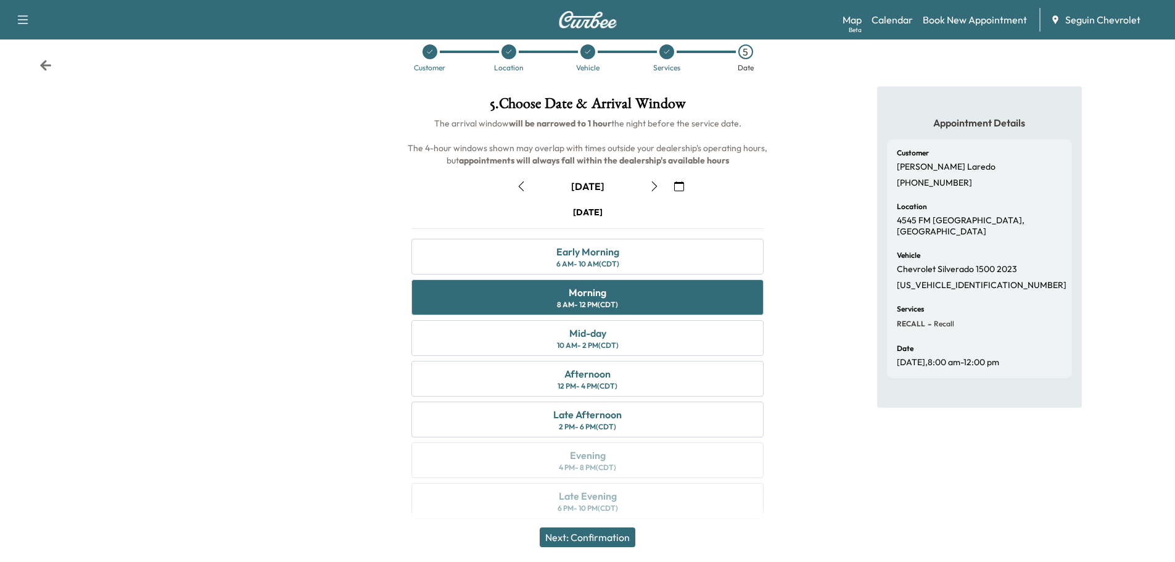
scroll to position [31, 0]
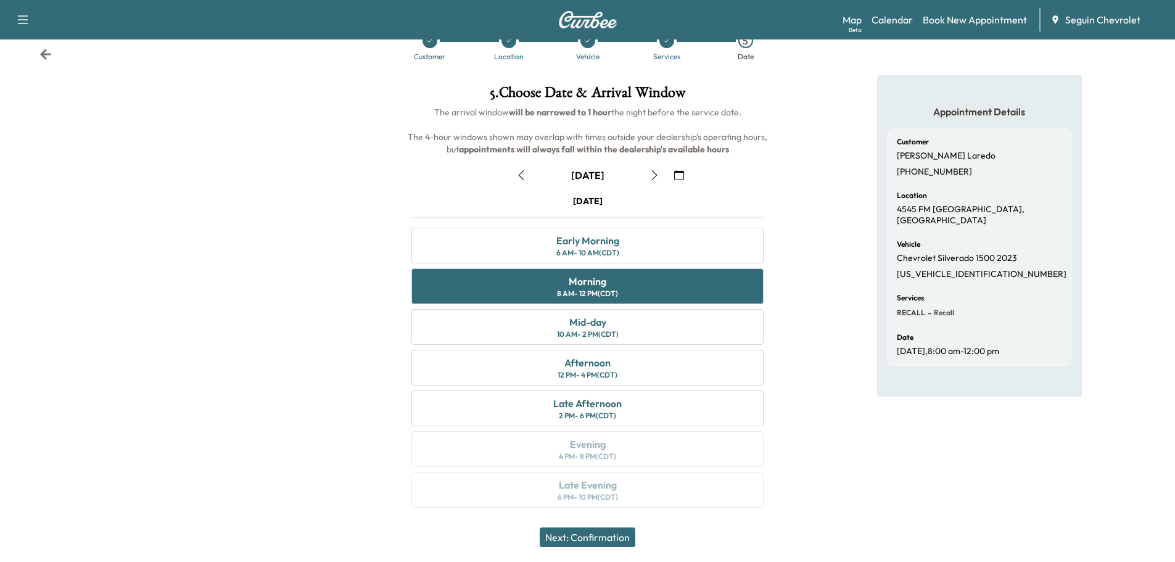
click at [613, 535] on button "Next: Confirmation" at bounding box center [588, 537] width 96 height 20
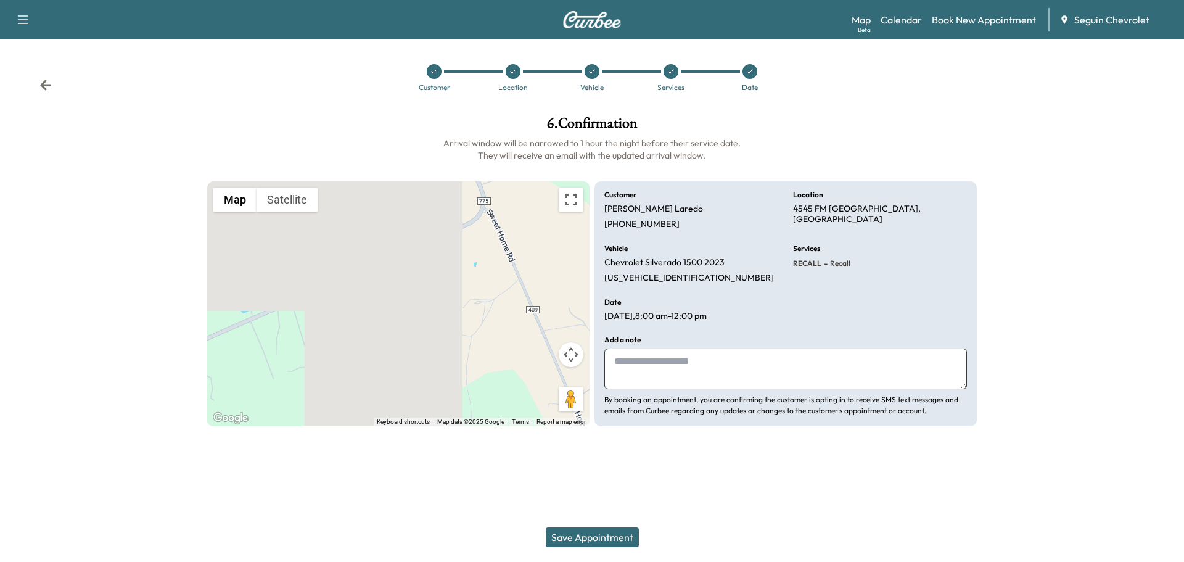
click at [667, 371] on textarea at bounding box center [785, 368] width 363 height 41
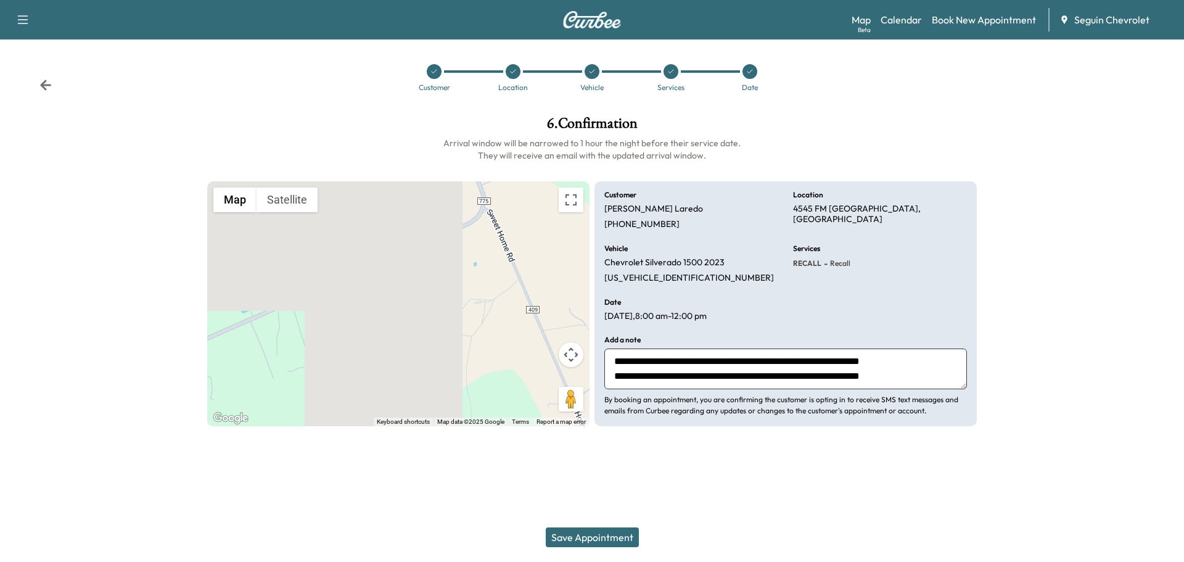
scroll to position [24, 0]
click at [697, 379] on textarea "**********" at bounding box center [785, 368] width 363 height 41
click at [814, 379] on textarea "**********" at bounding box center [785, 368] width 363 height 41
type textarea "**********"
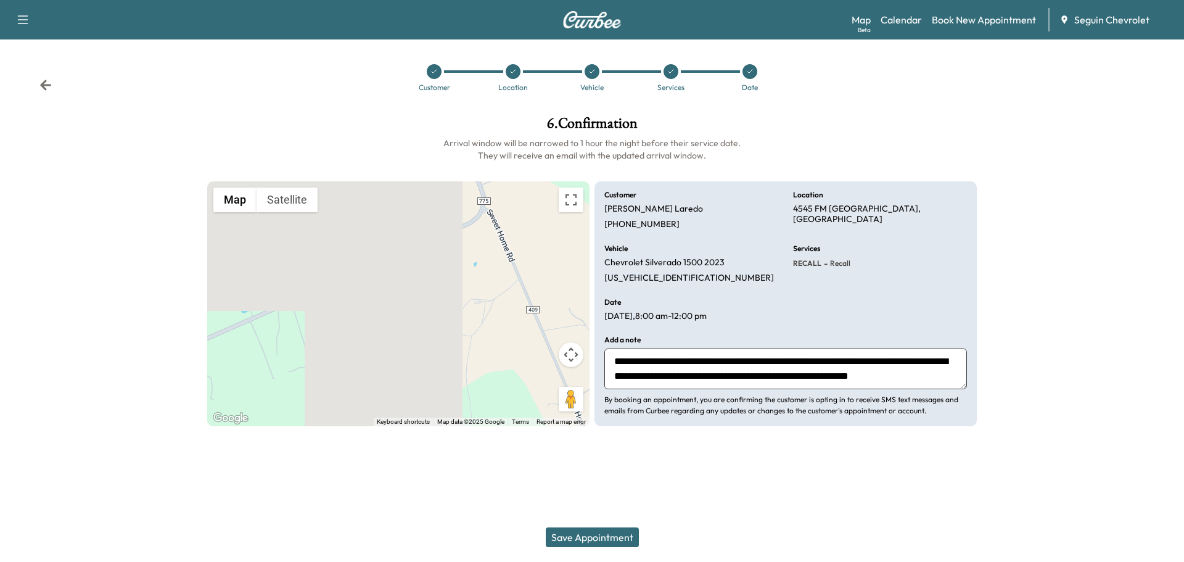
click at [610, 538] on button "Save Appointment" at bounding box center [592, 537] width 93 height 20
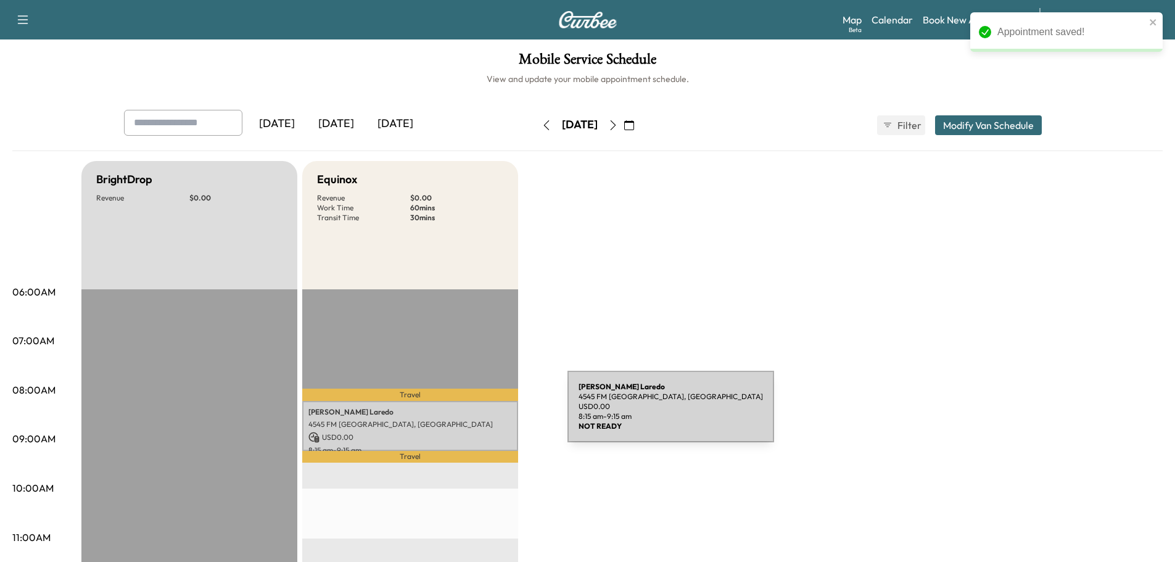
click at [475, 414] on p "[PERSON_NAME]" at bounding box center [409, 412] width 203 height 10
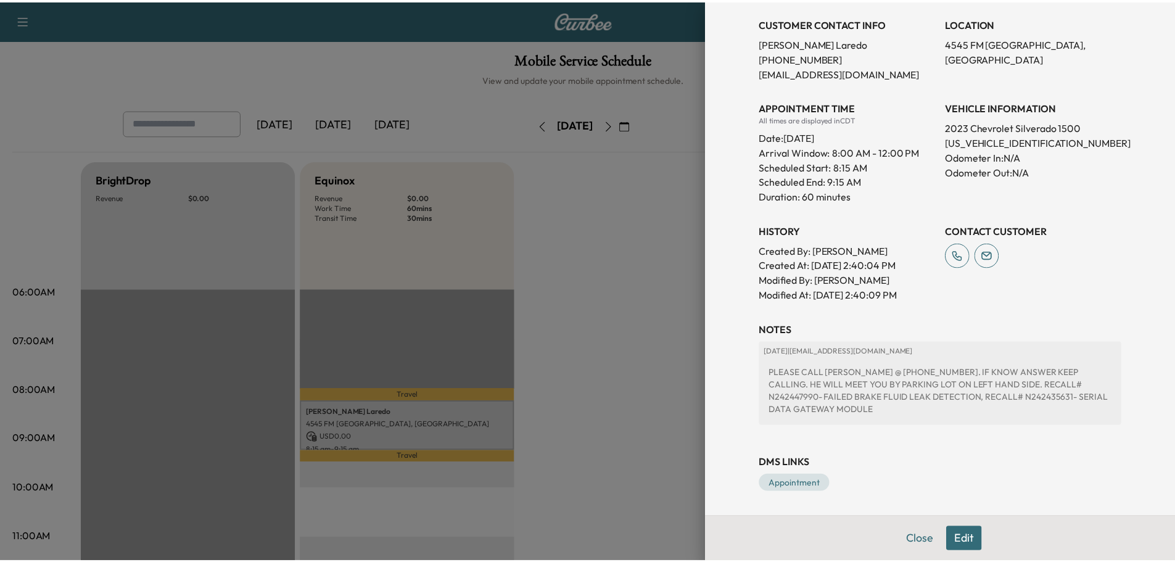
scroll to position [252, 0]
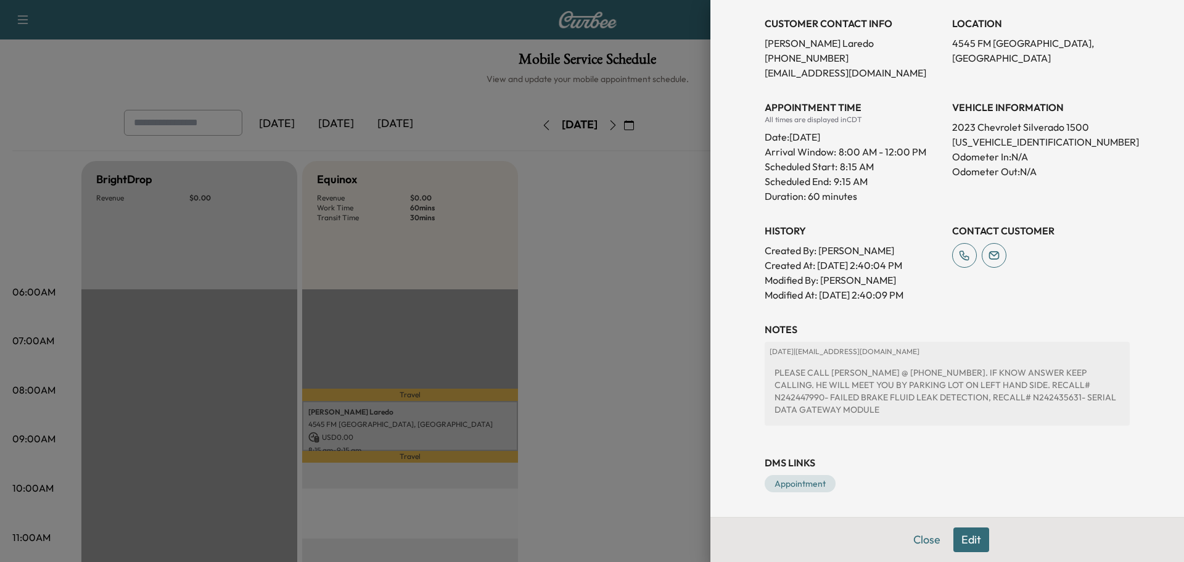
click at [651, 298] on div at bounding box center [592, 281] width 1184 height 562
